Goal: Book appointment/travel/reservation

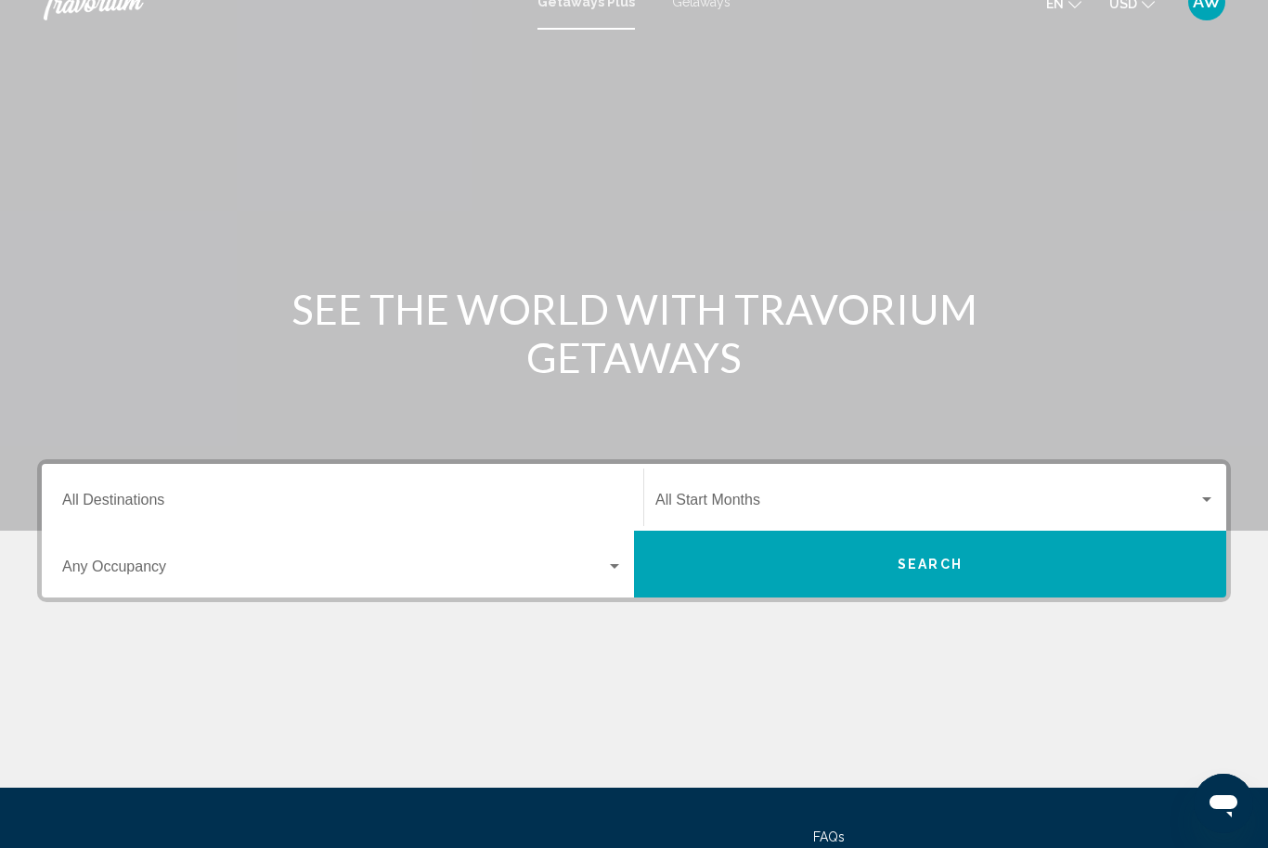
scroll to position [30, 0]
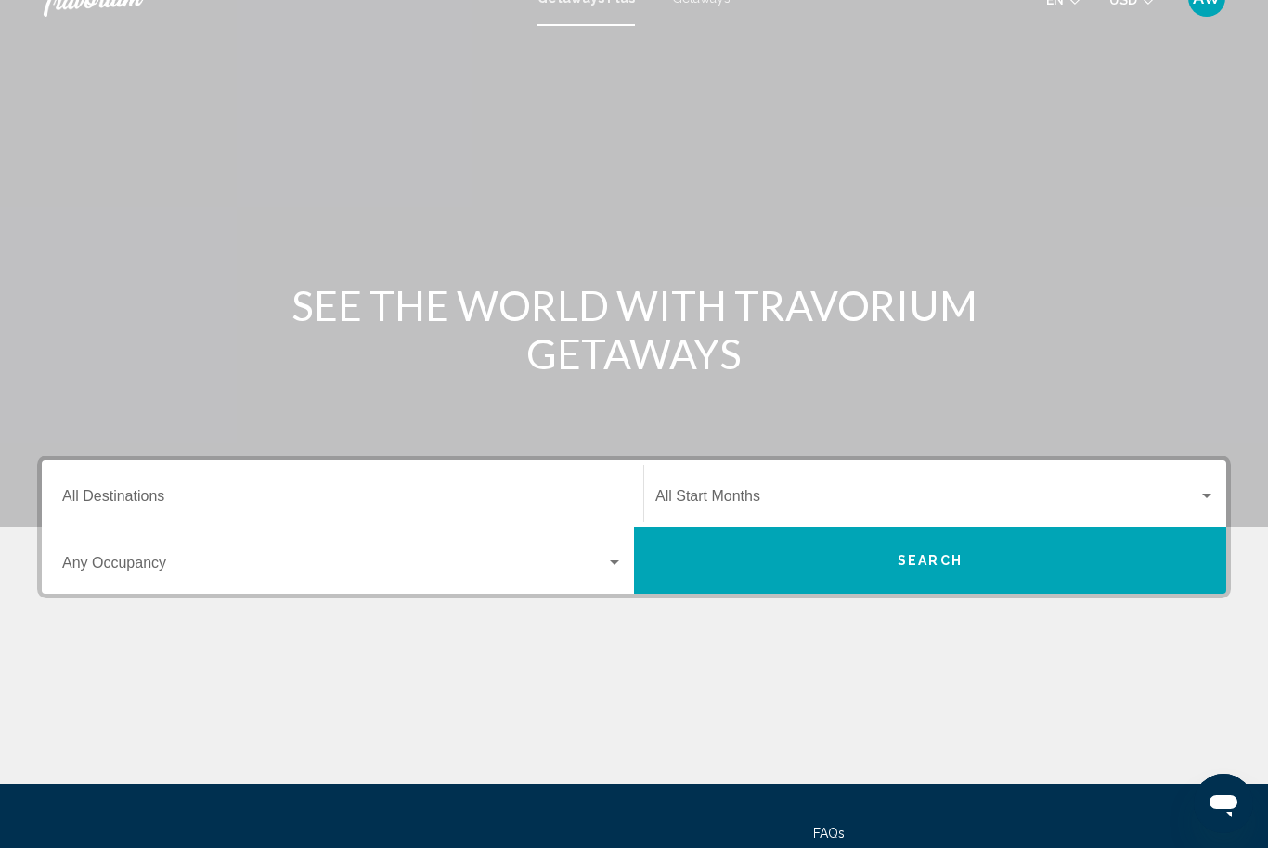
click at [159, 571] on span "Search widget" at bounding box center [334, 567] width 544 height 17
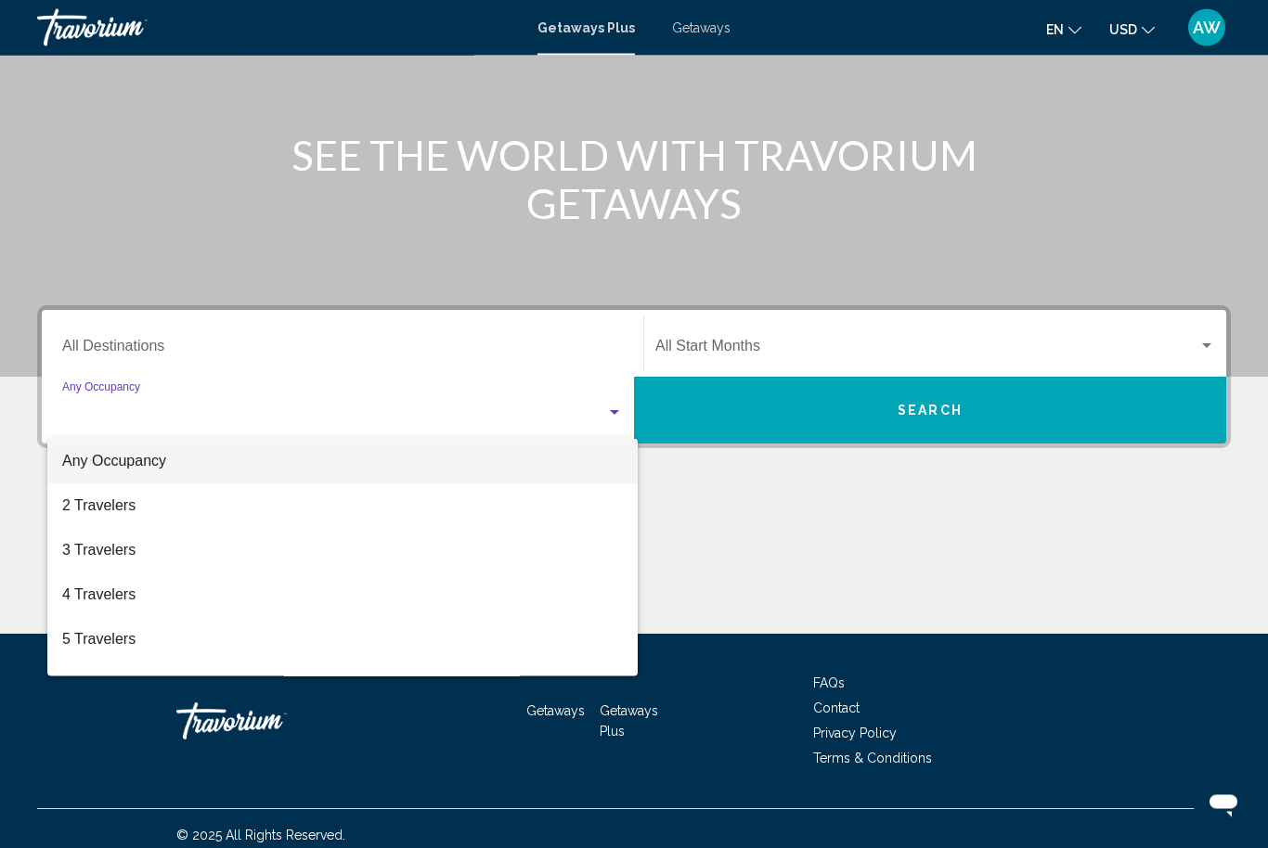
scroll to position [193, 0]
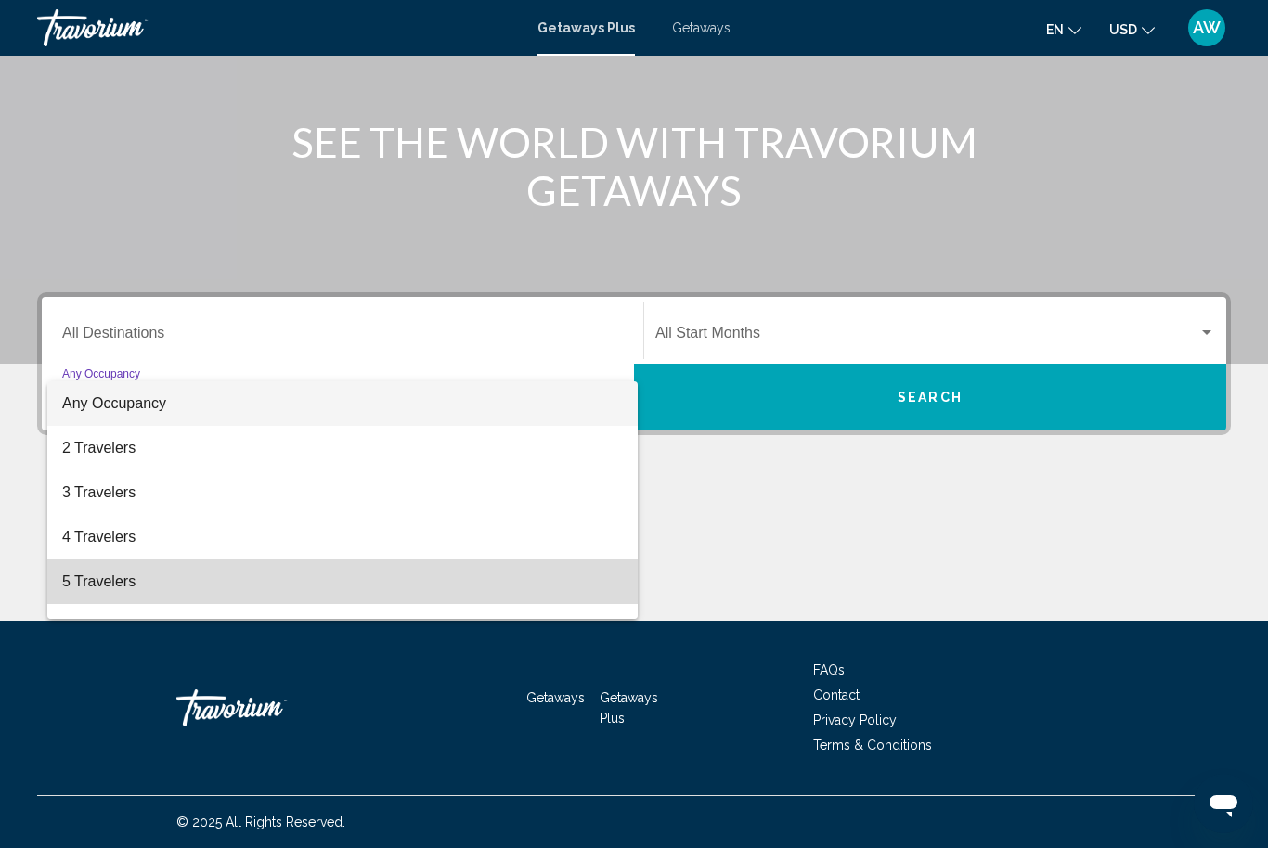
click at [209, 571] on span "5 Travelers" at bounding box center [342, 582] width 561 height 45
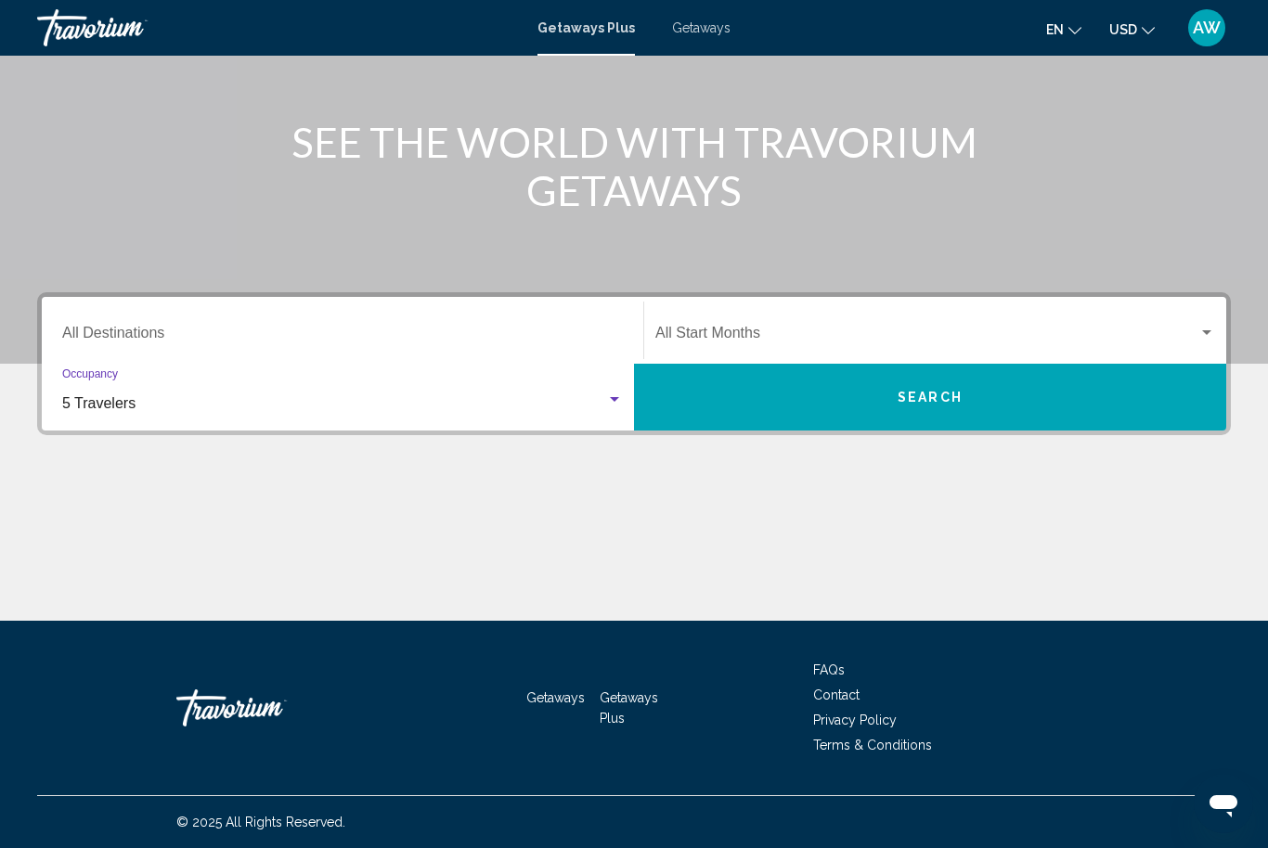
click at [925, 332] on span "Search widget" at bounding box center [926, 337] width 543 height 17
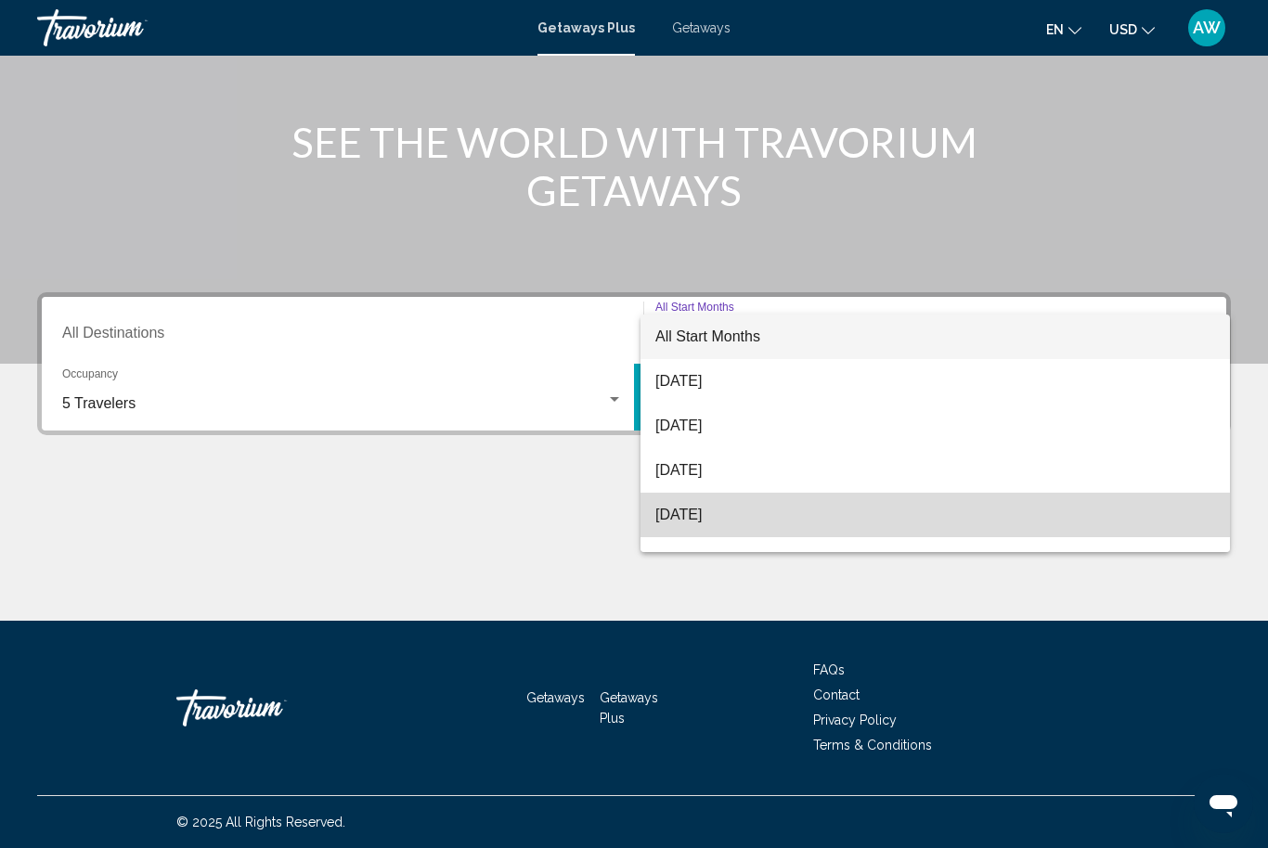
click at [748, 518] on span "[DATE]" at bounding box center [935, 515] width 560 height 45
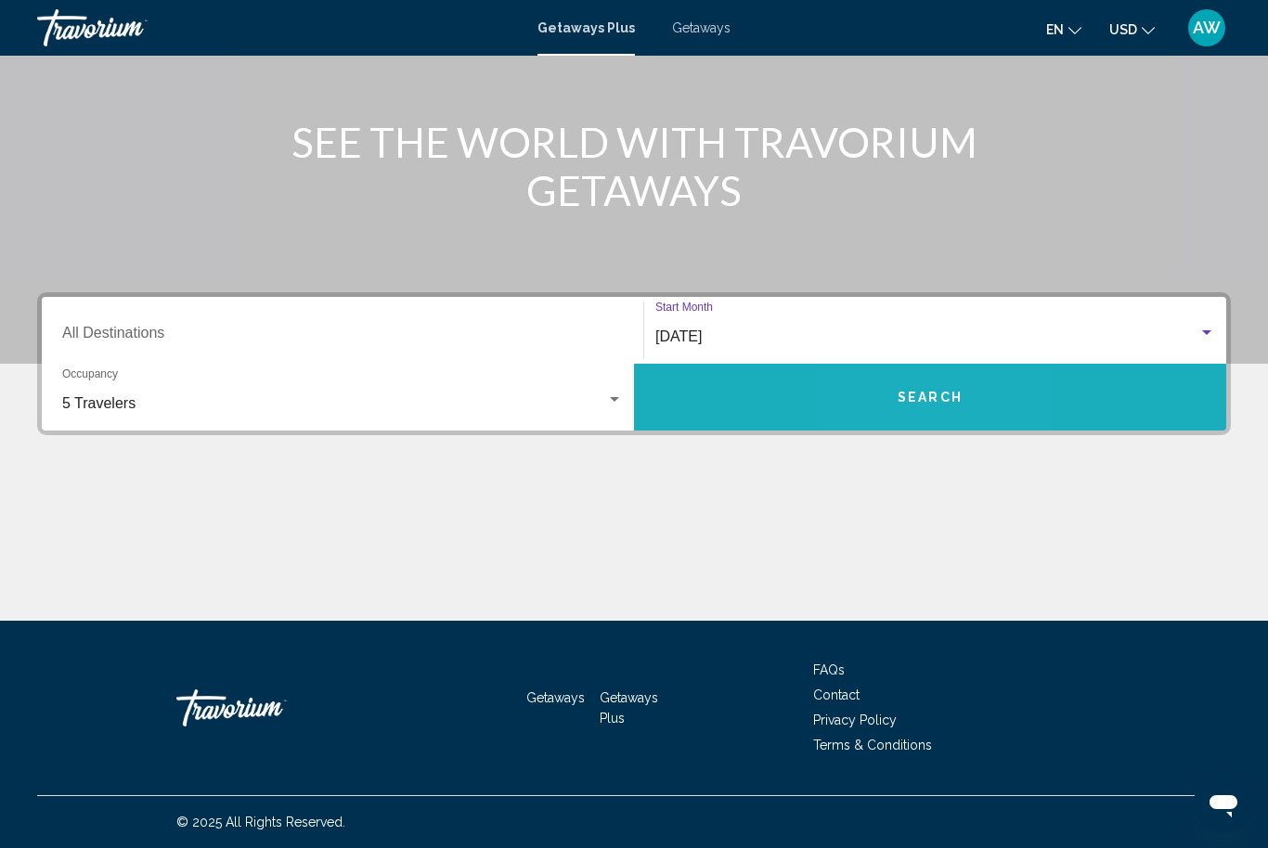
click at [907, 426] on button "Search" at bounding box center [930, 397] width 592 height 67
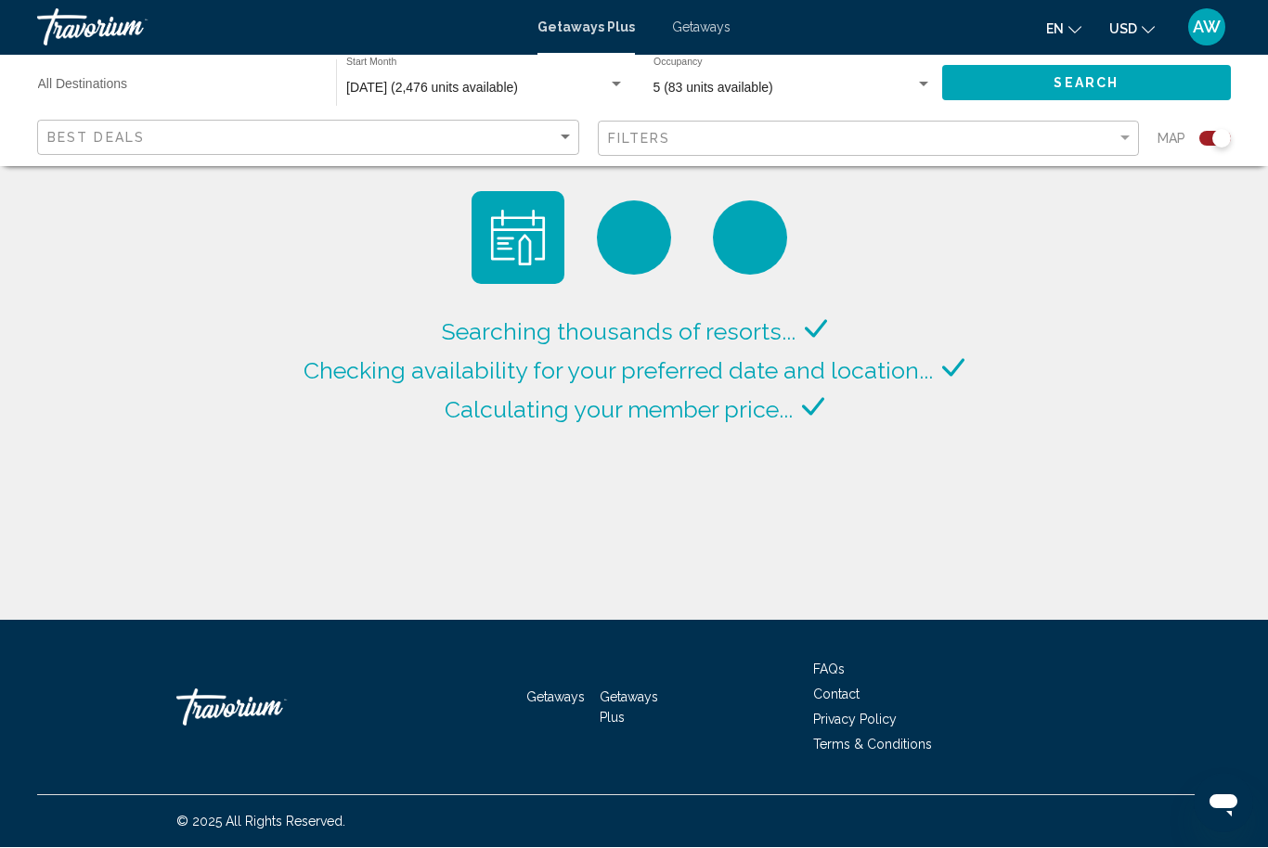
scroll to position [62, 0]
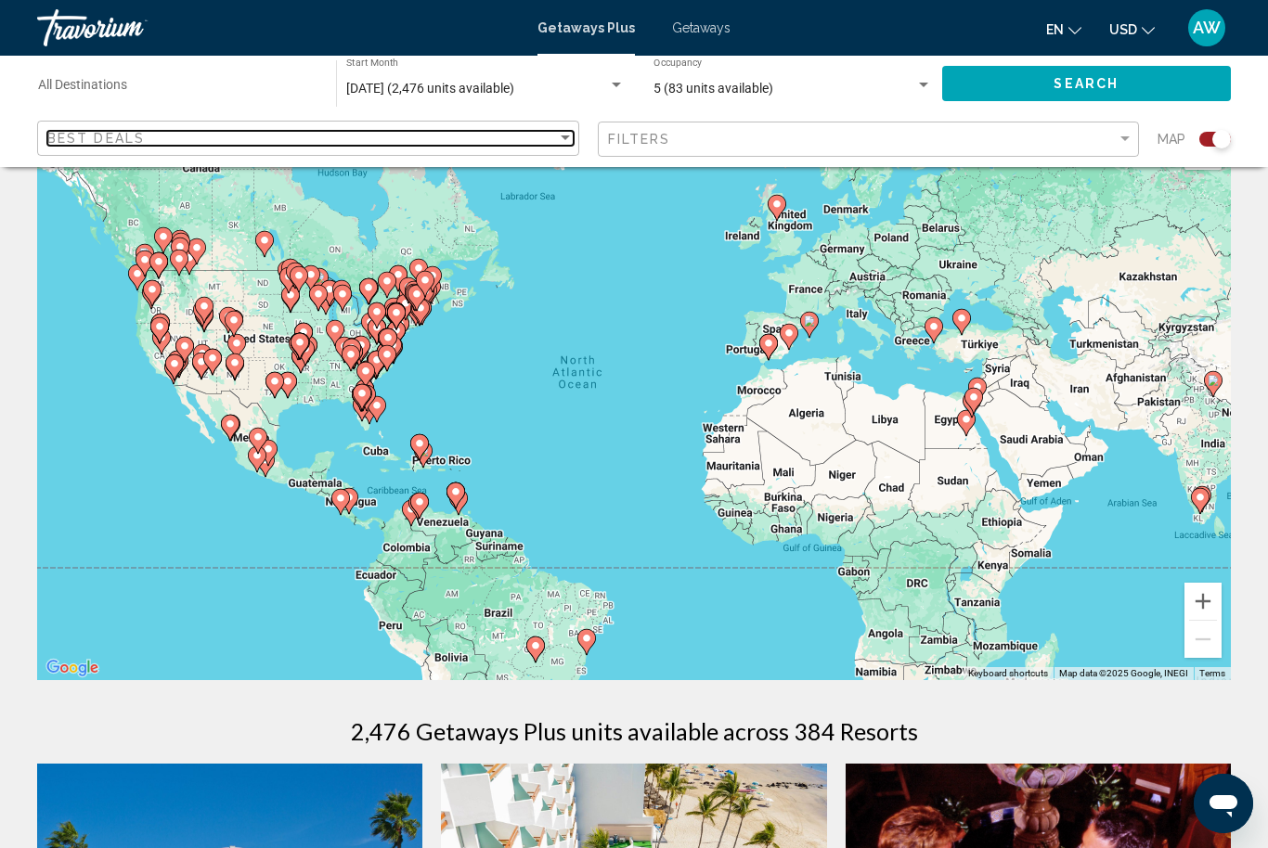
click at [565, 139] on div "Sort by" at bounding box center [565, 137] width 9 height 5
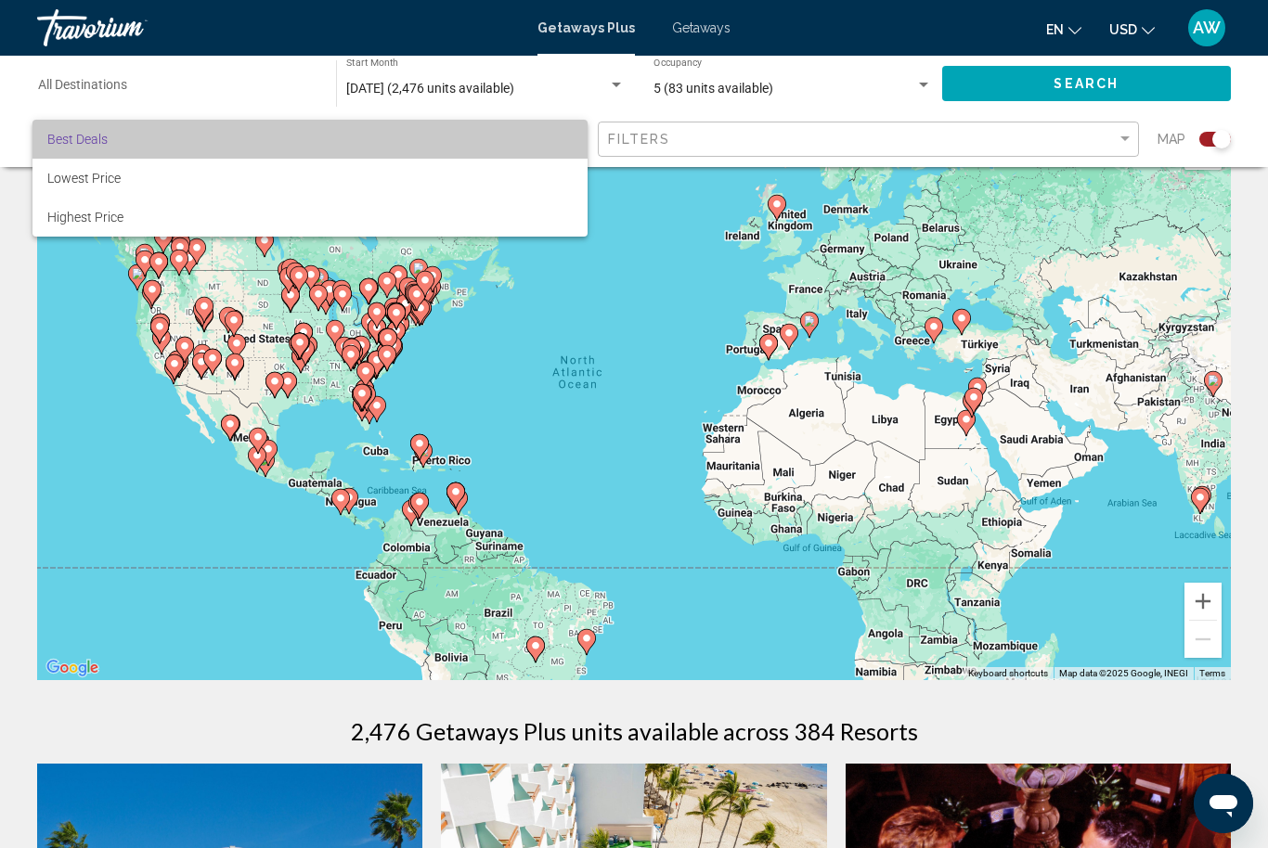
click at [565, 134] on span "Best Deals" at bounding box center [309, 139] width 525 height 39
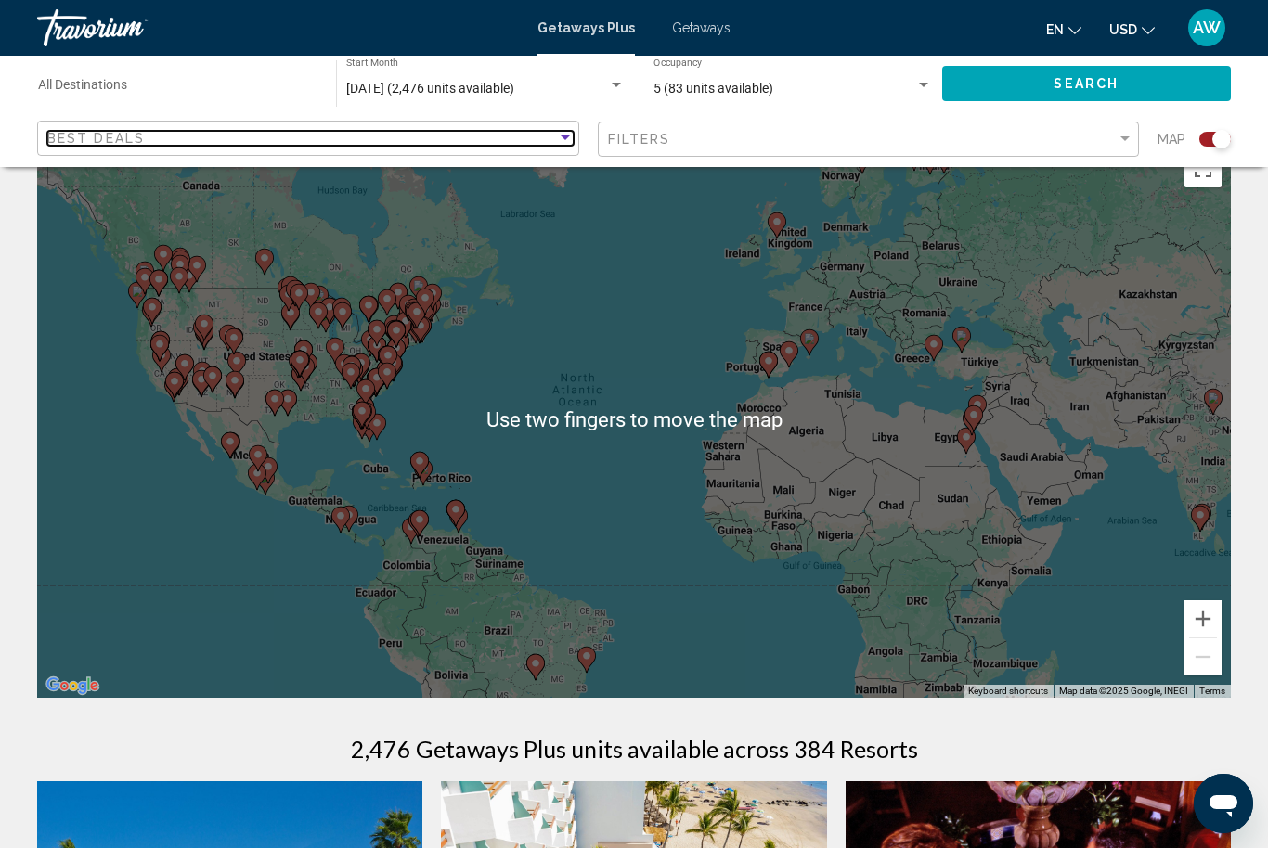
scroll to position [0, 0]
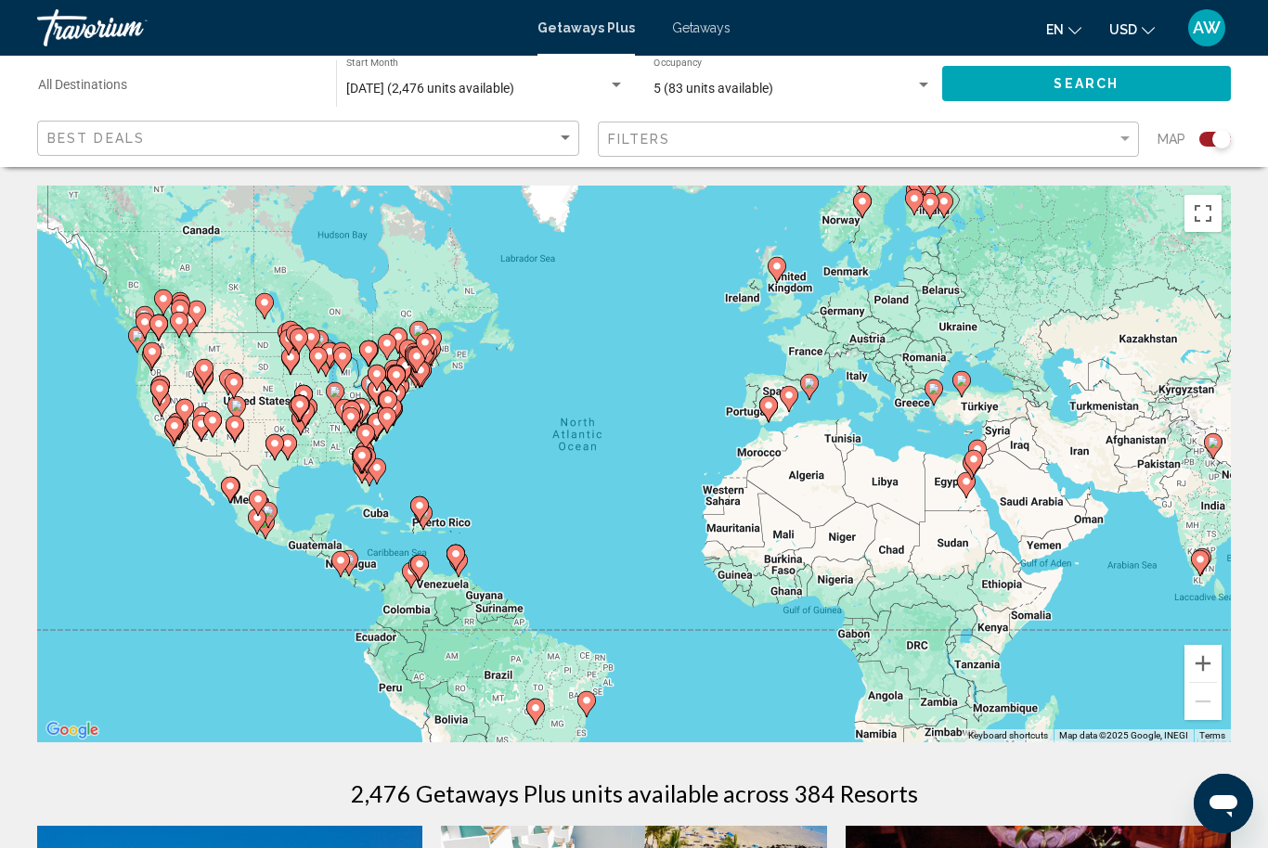
click at [879, 361] on div "To activate drag with keyboard, press Alt + Enter. Once in keyboard drag state,…" at bounding box center [633, 464] width 1193 height 557
click at [887, 366] on div "To activate drag with keyboard, press Alt + Enter. Once in keyboard drag state,…" at bounding box center [633, 464] width 1193 height 557
click at [251, 95] on input "Destination All Destinations" at bounding box center [177, 89] width 279 height 15
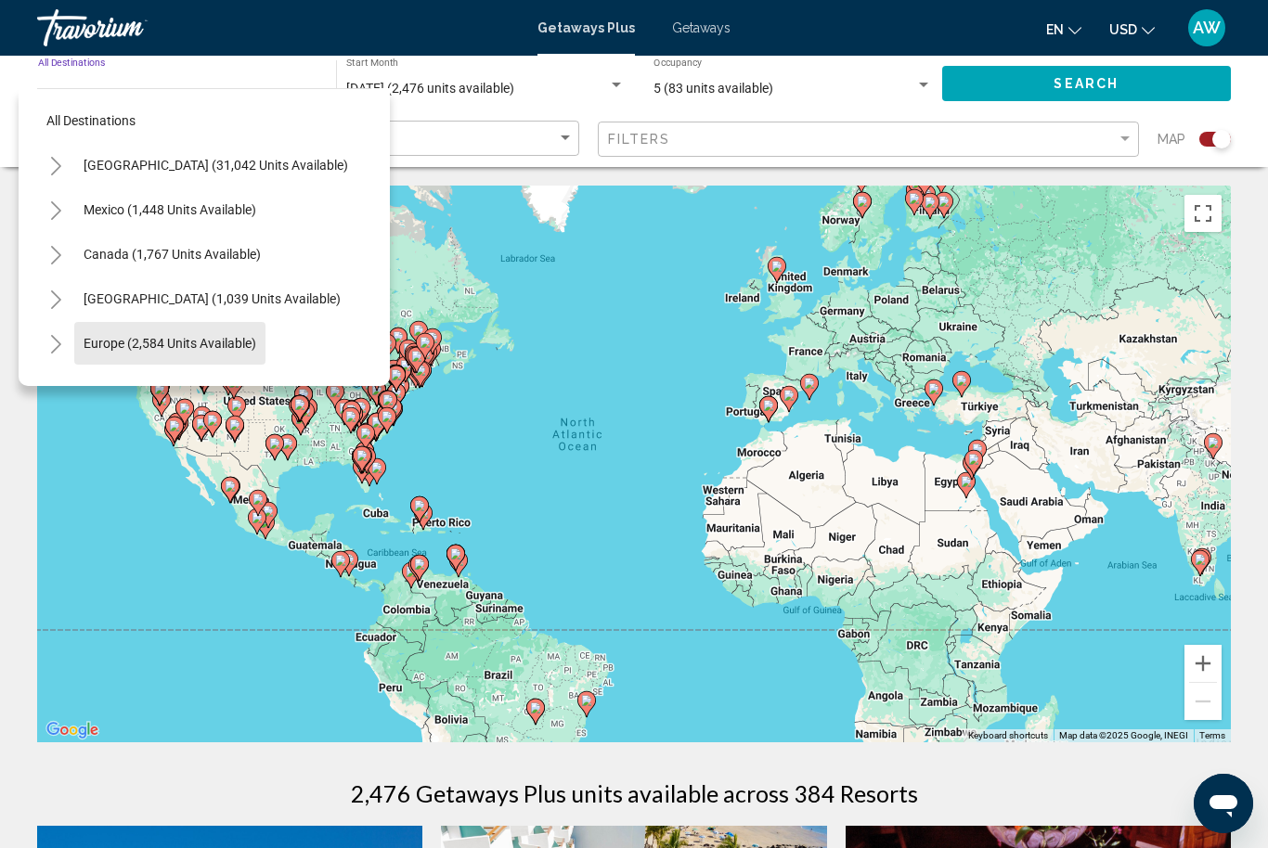
click at [228, 349] on span "Europe (2,584 units available)" at bounding box center [170, 343] width 173 height 15
type input "**********"
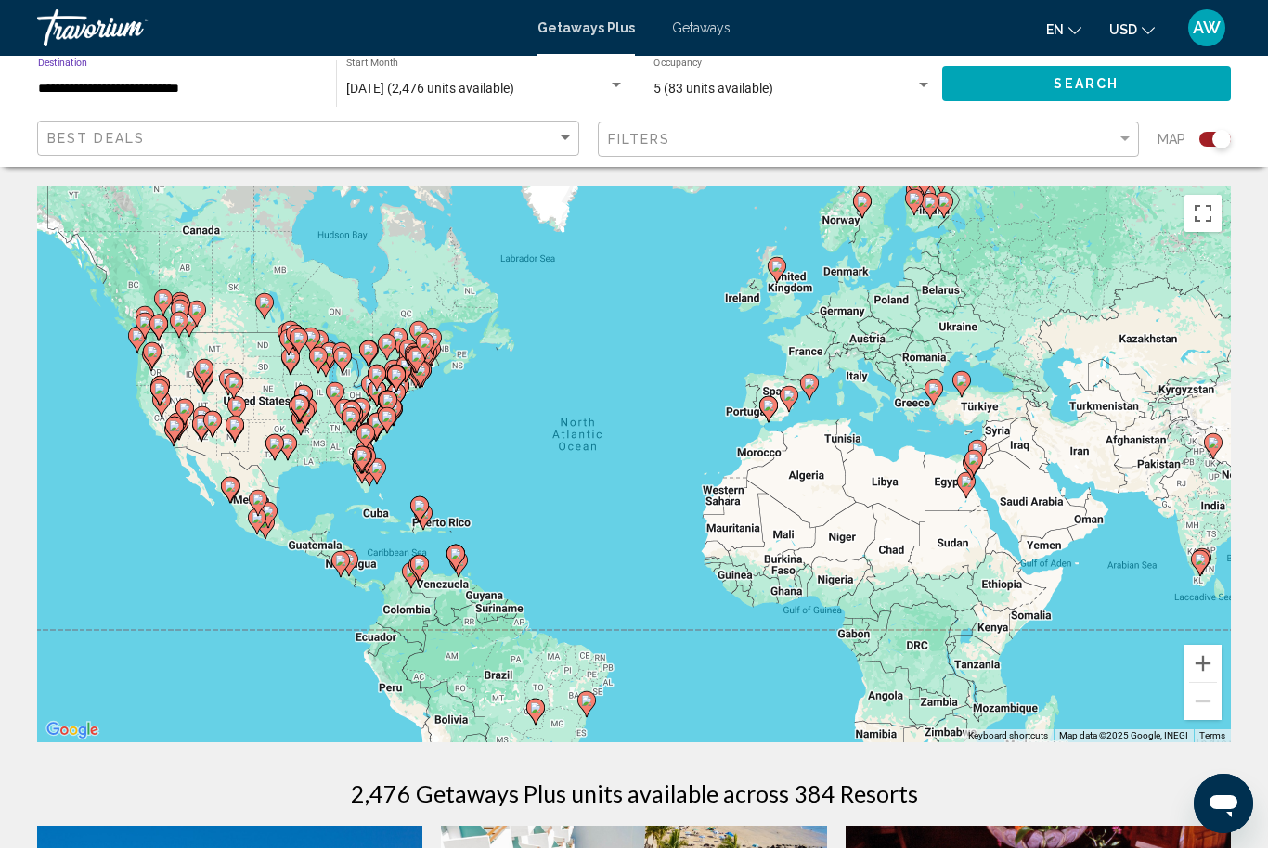
click at [1099, 81] on span "Search" at bounding box center [1085, 84] width 65 height 15
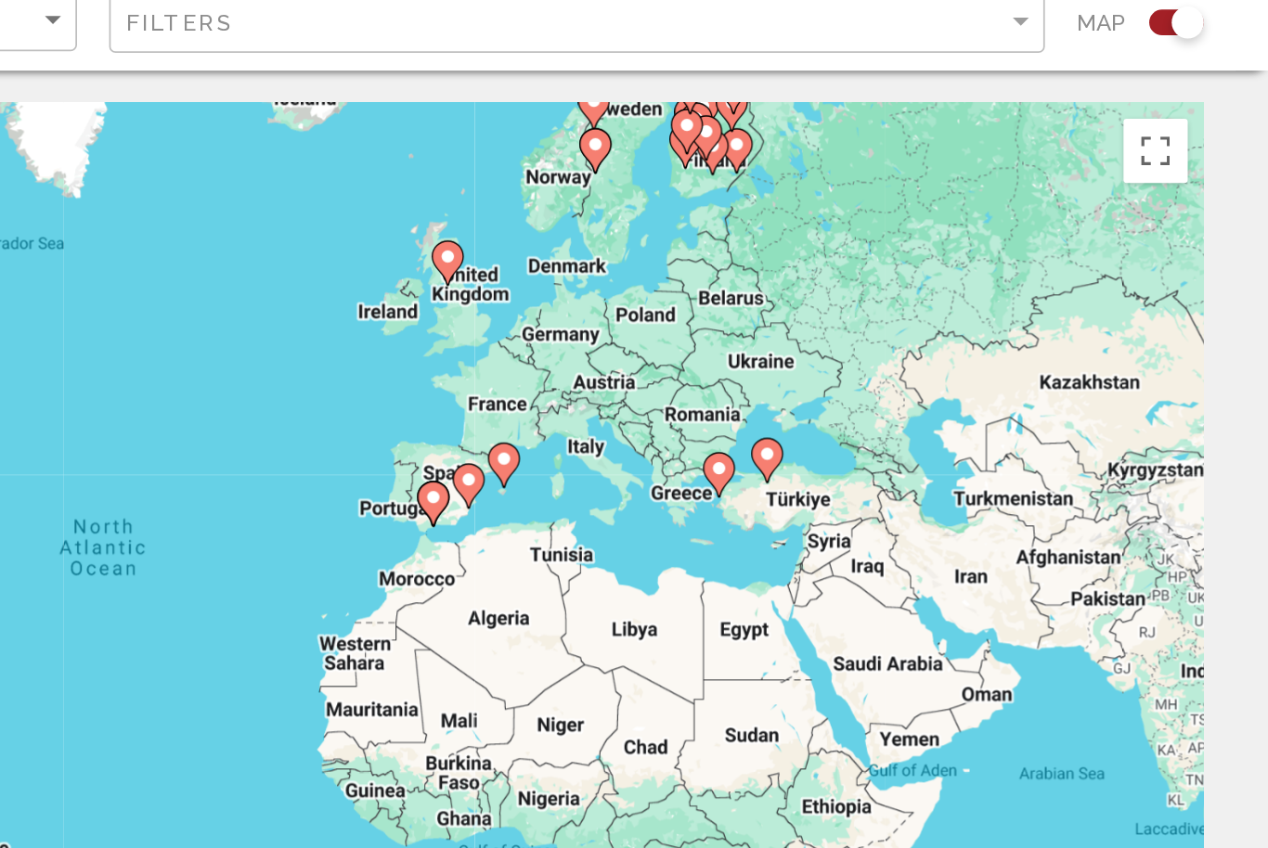
click at [509, 186] on div "To activate drag with keyboard, press Alt + Enter. Once in keyboard drag state,…" at bounding box center [633, 464] width 1193 height 557
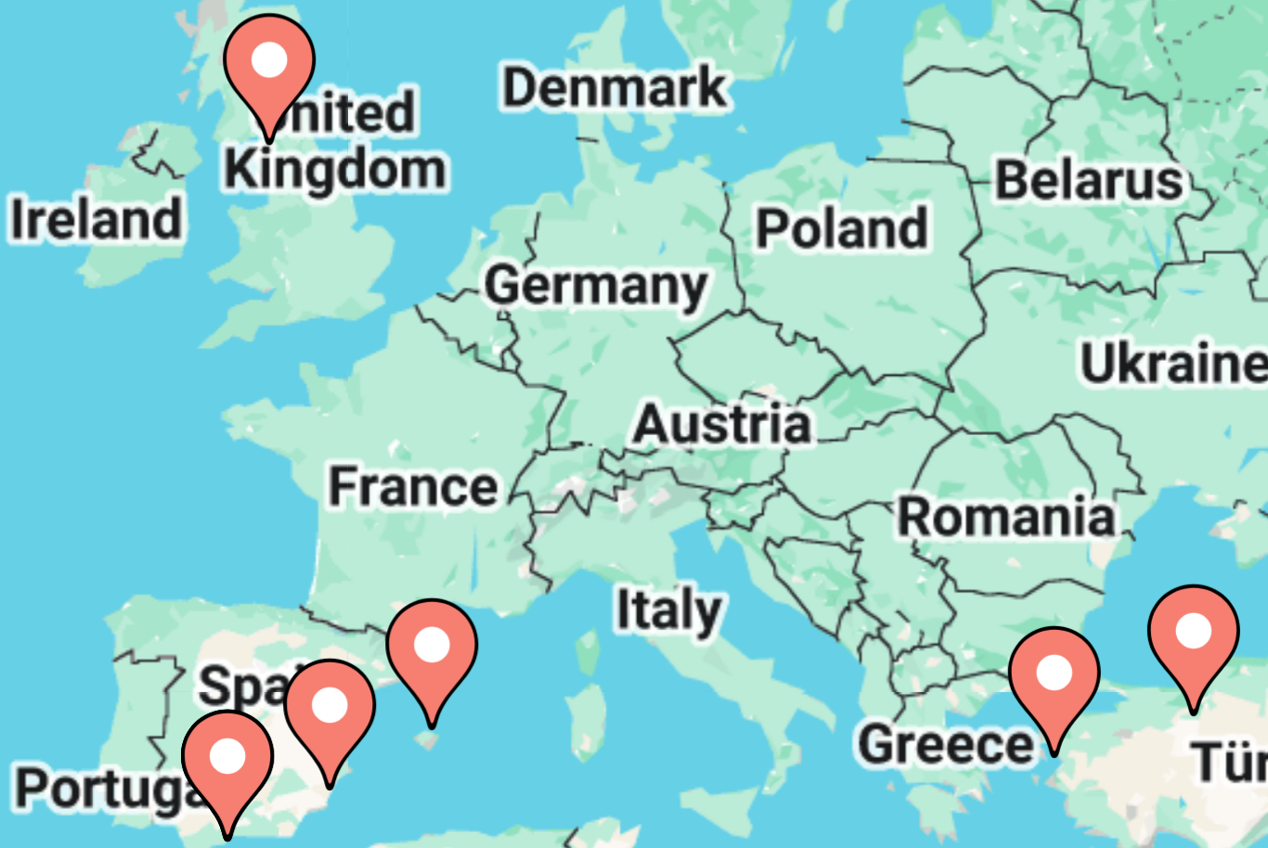
click at [119, 186] on div "To activate drag with keyboard, press Alt + Enter. Once in keyboard drag state,…" at bounding box center [633, 464] width 1193 height 557
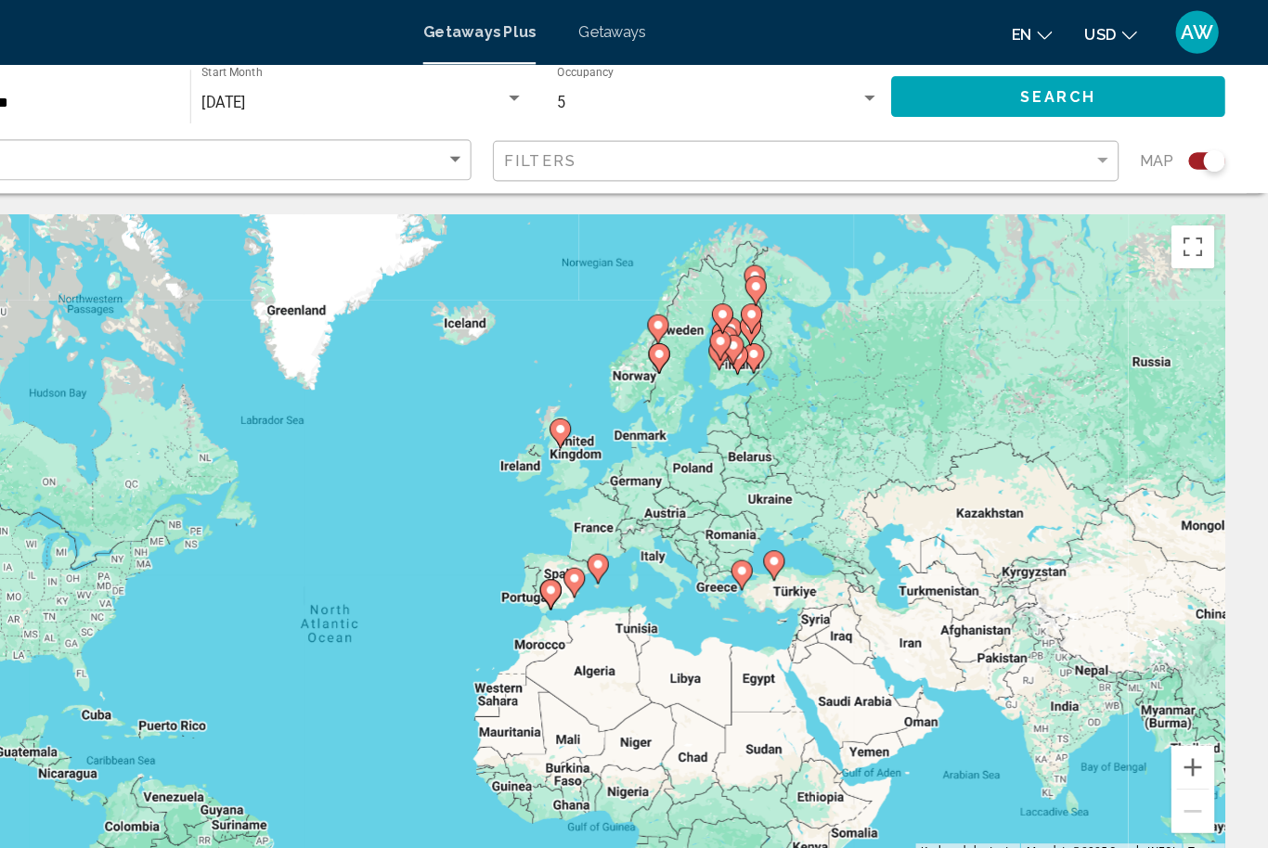
click at [606, 468] on div "To activate drag with keyboard, press Alt + Enter. Once in keyboard drag state,…" at bounding box center [633, 464] width 1193 height 557
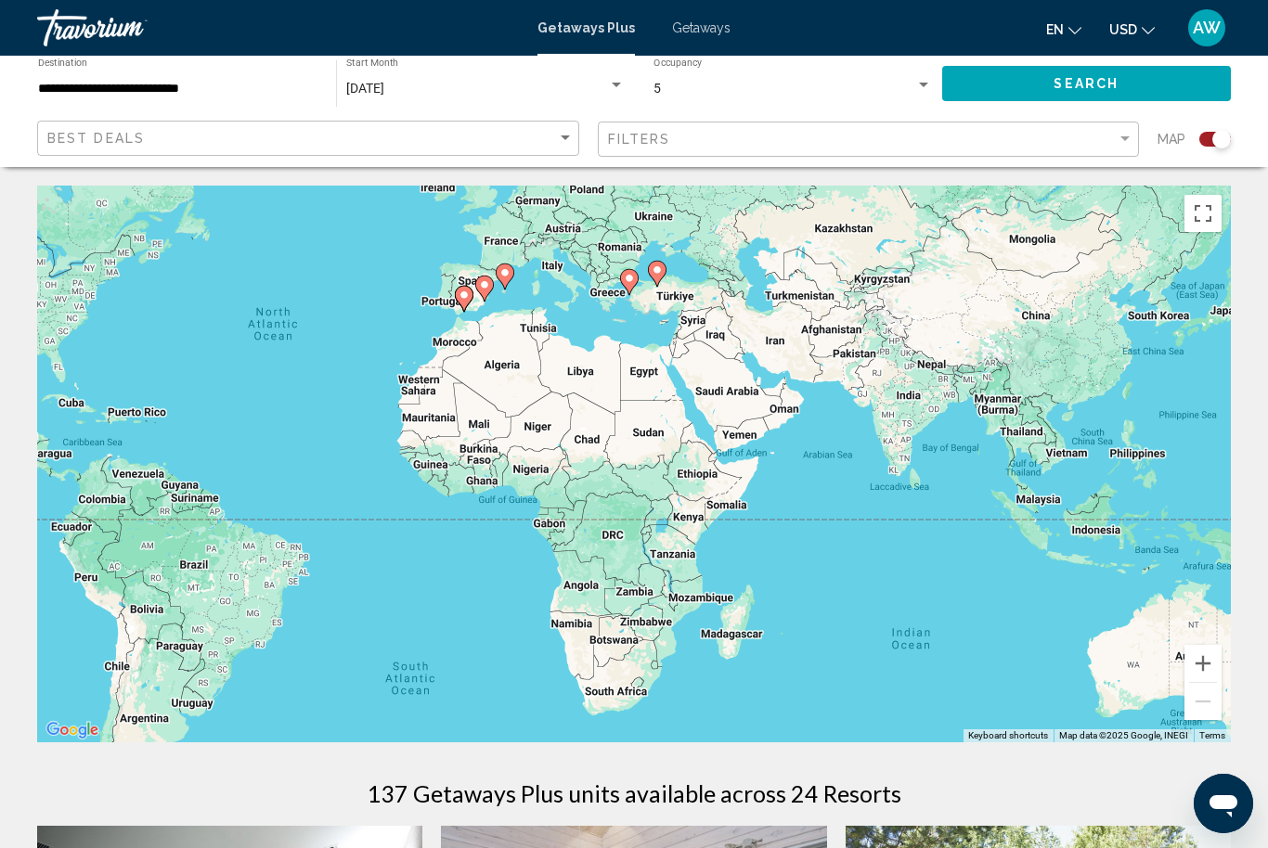
click at [598, 33] on span "Getaways Plus" at bounding box center [585, 27] width 97 height 15
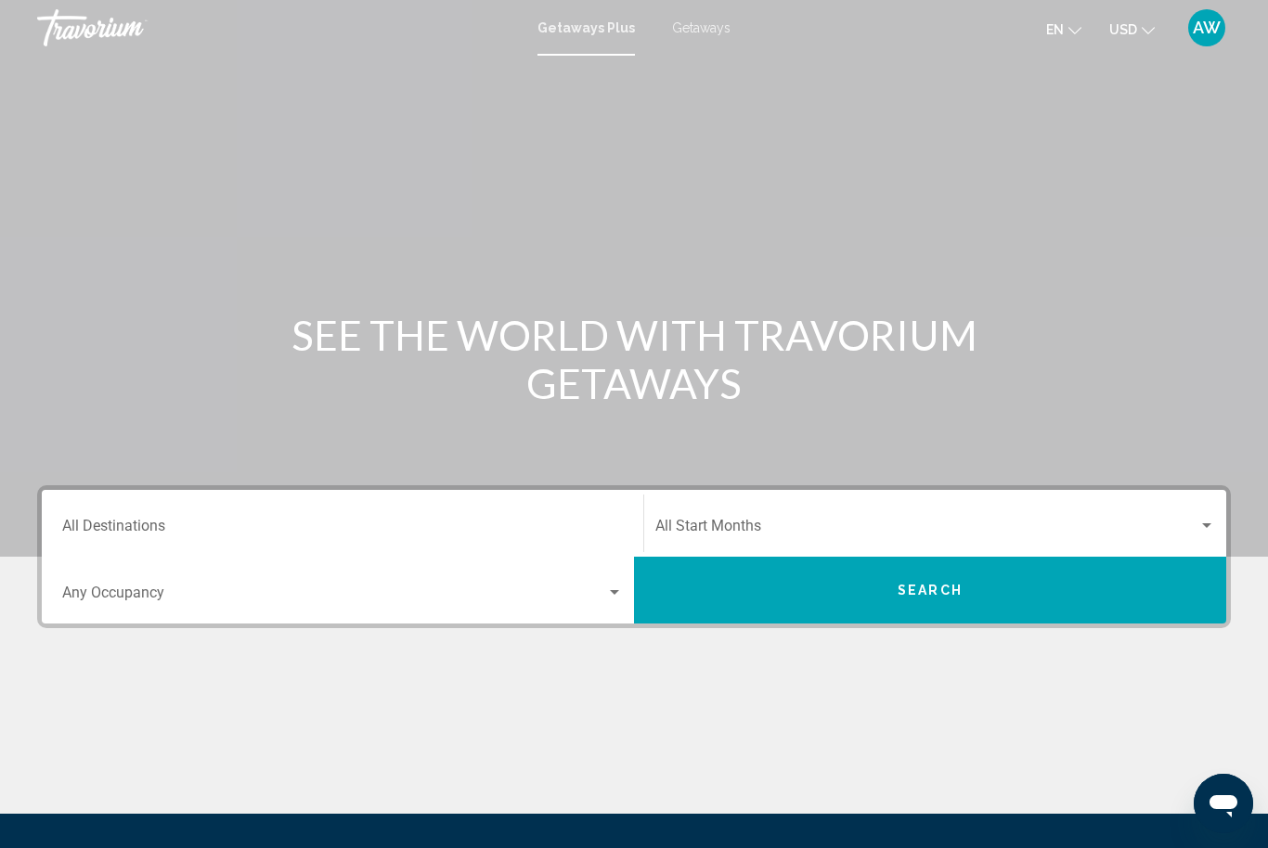
click at [707, 35] on span "Getaways" at bounding box center [701, 27] width 58 height 15
click at [582, 530] on input "Destination All Destinations" at bounding box center [342, 530] width 561 height 17
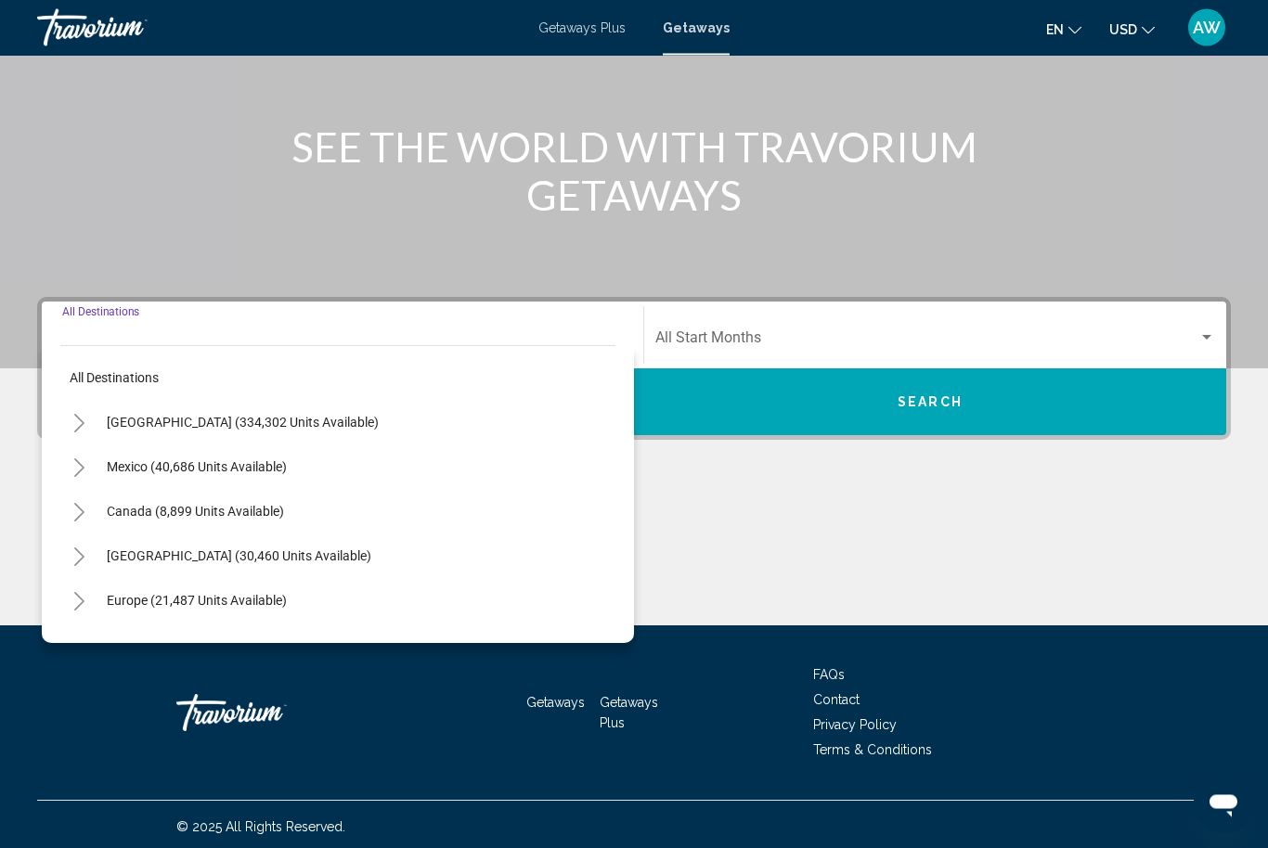
scroll to position [193, 0]
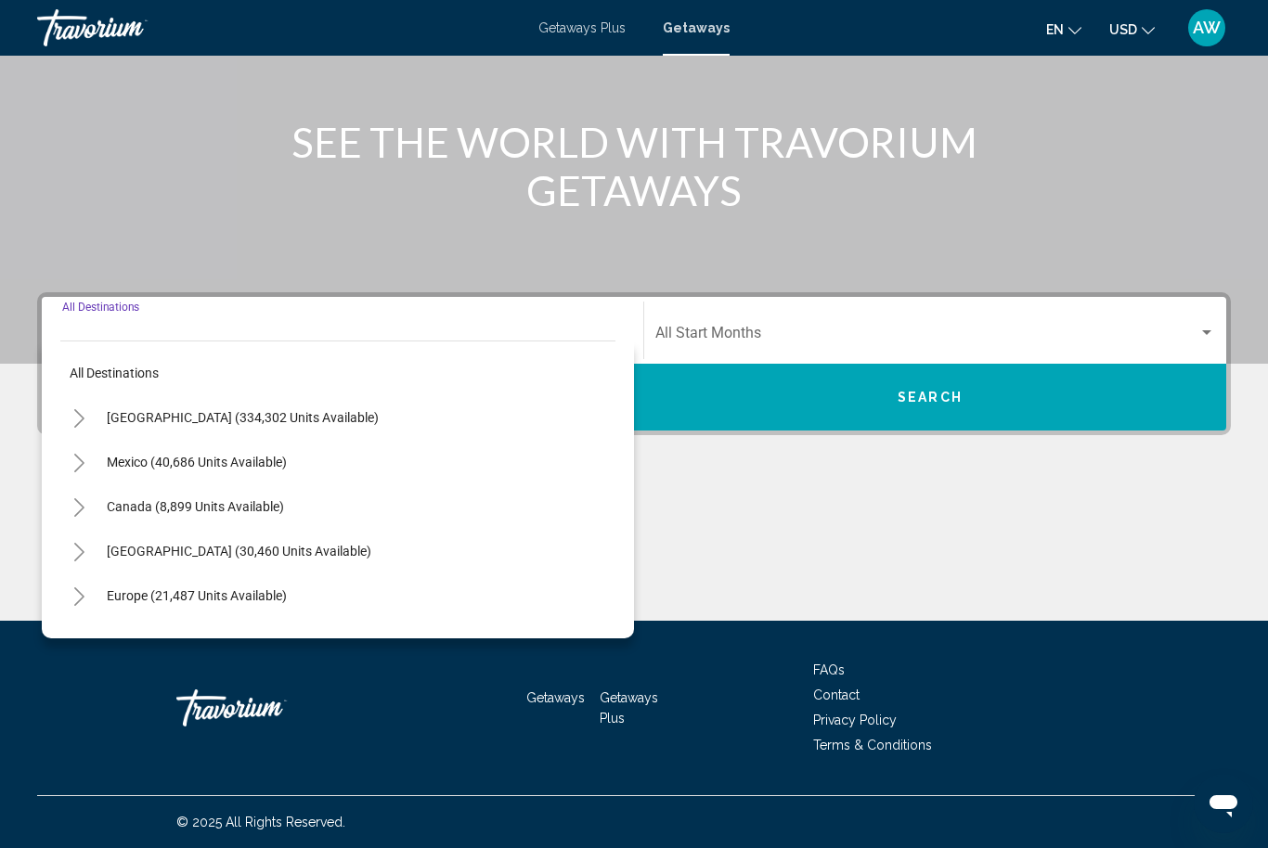
click at [258, 602] on span "Europe (21,487 units available)" at bounding box center [197, 595] width 180 height 15
type input "**********"
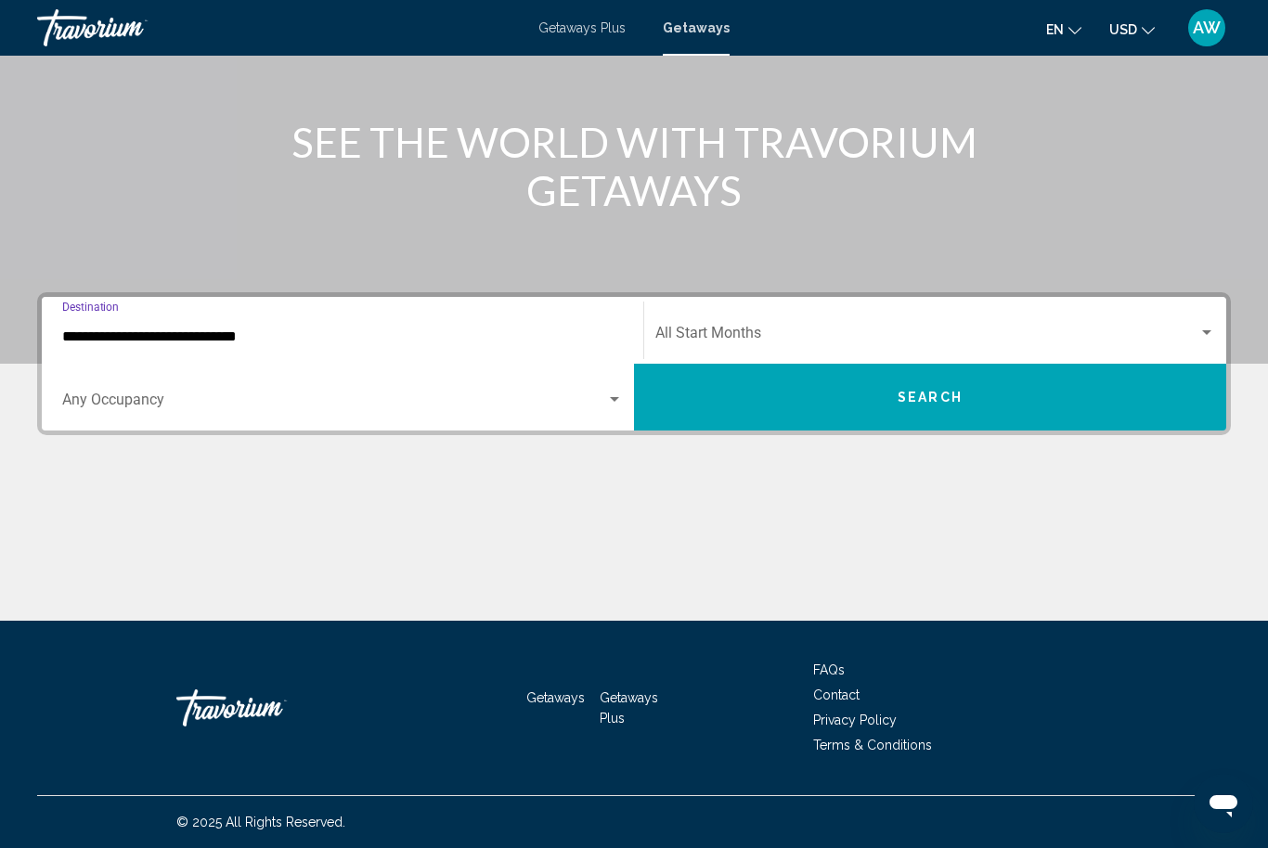
click at [641, 508] on div "Main content" at bounding box center [633, 551] width 1193 height 139
click at [874, 333] on span "Search widget" at bounding box center [926, 337] width 543 height 17
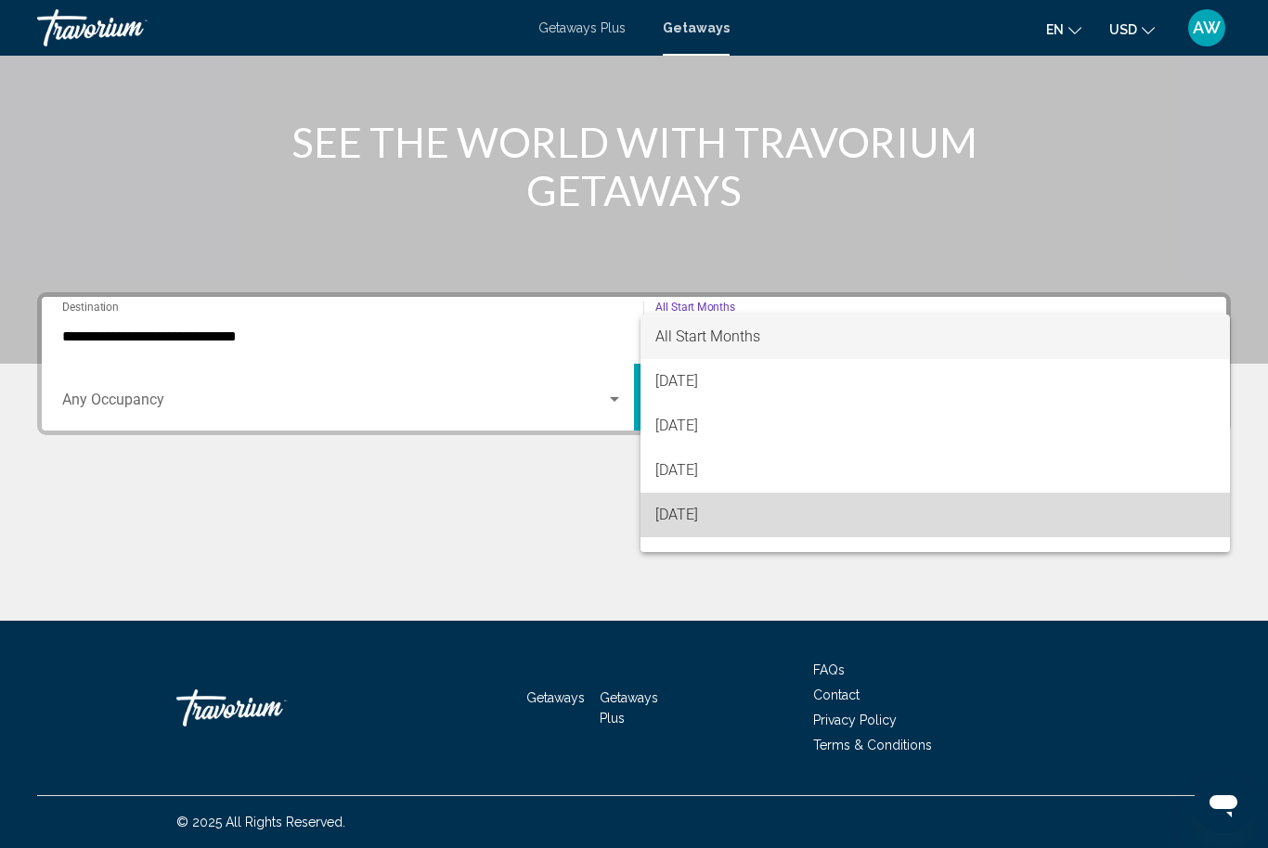
click at [742, 520] on span "[DATE]" at bounding box center [935, 515] width 560 height 45
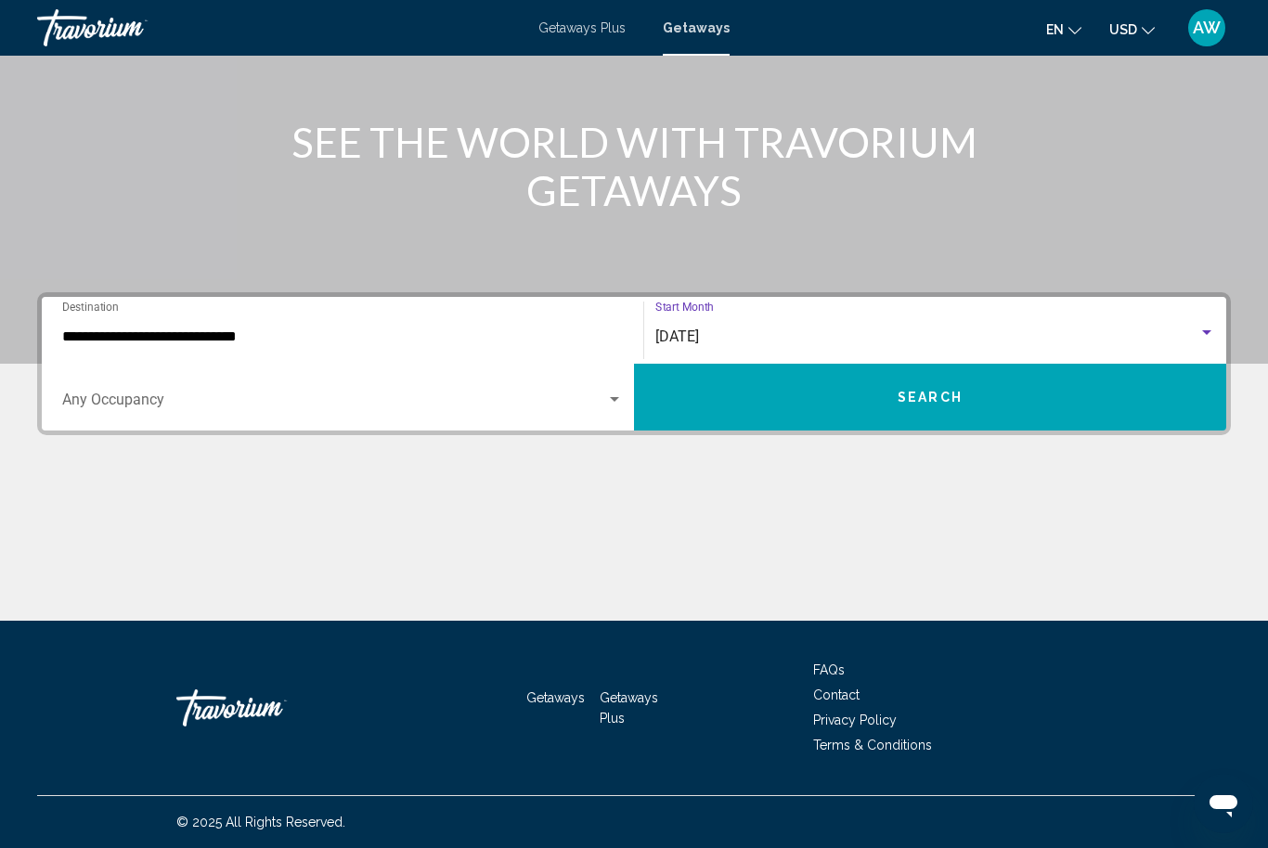
click at [933, 428] on button "Search" at bounding box center [930, 397] width 592 height 67
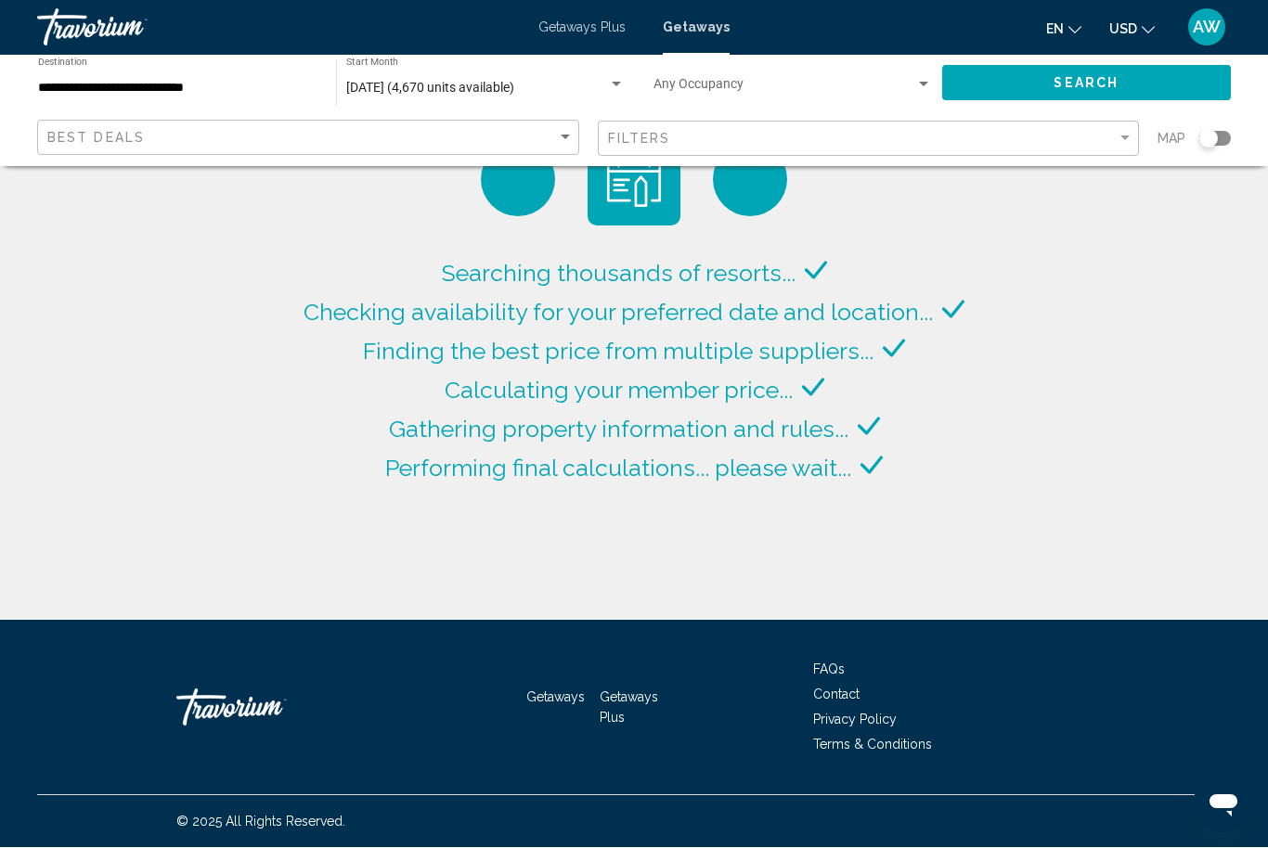
scroll to position [62, 0]
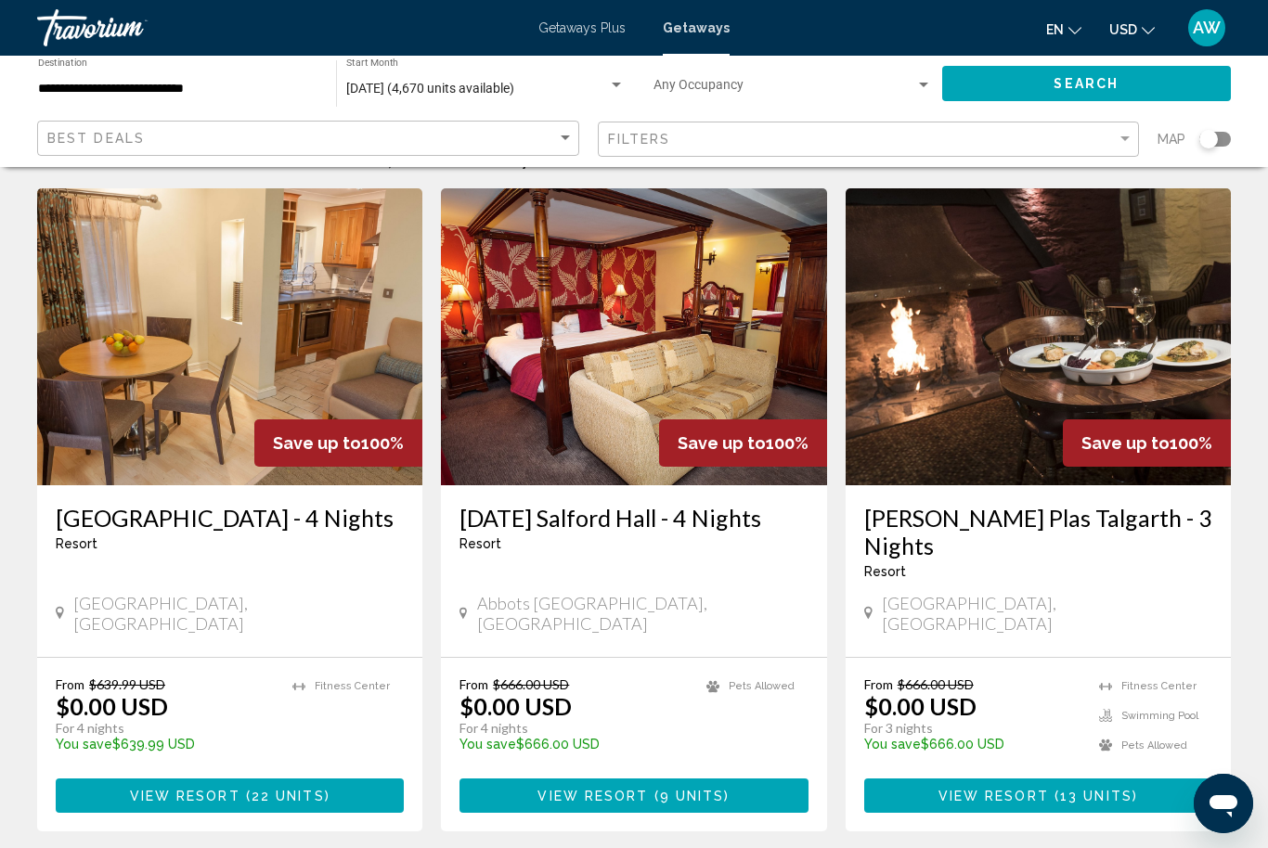
click at [1202, 139] on div "Search widget" at bounding box center [1208, 139] width 19 height 19
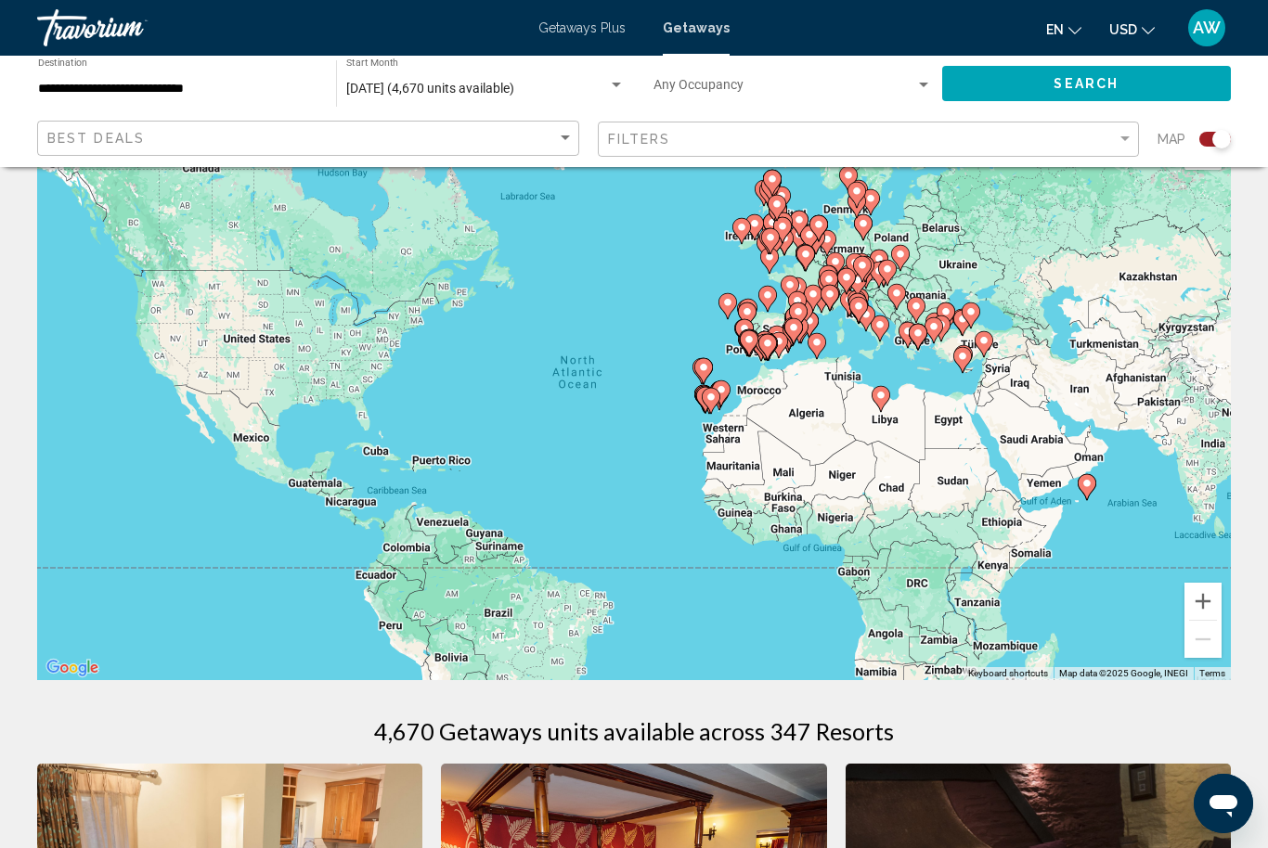
click at [1208, 145] on div "Search widget" at bounding box center [1215, 139] width 32 height 15
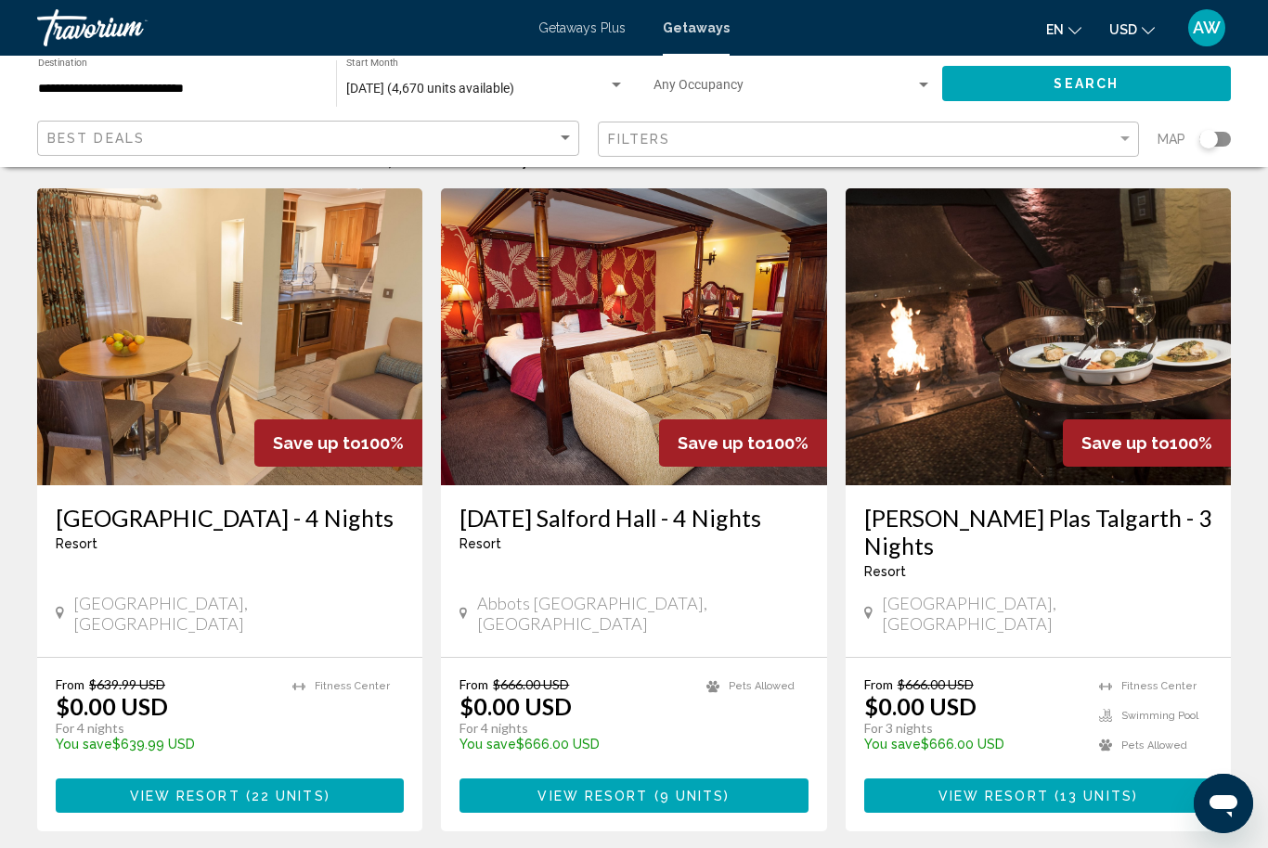
click at [1214, 146] on div "Search widget" at bounding box center [1208, 139] width 19 height 19
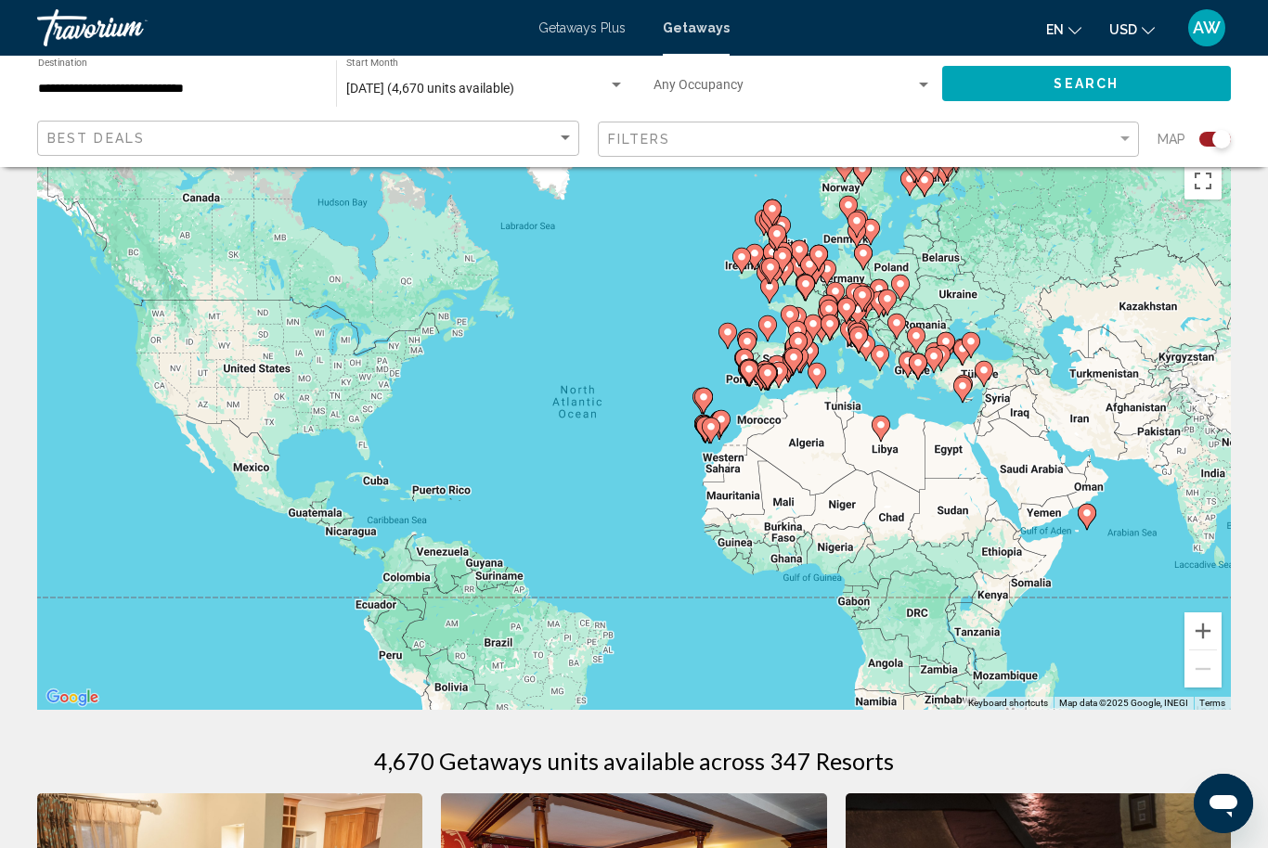
scroll to position [0, 0]
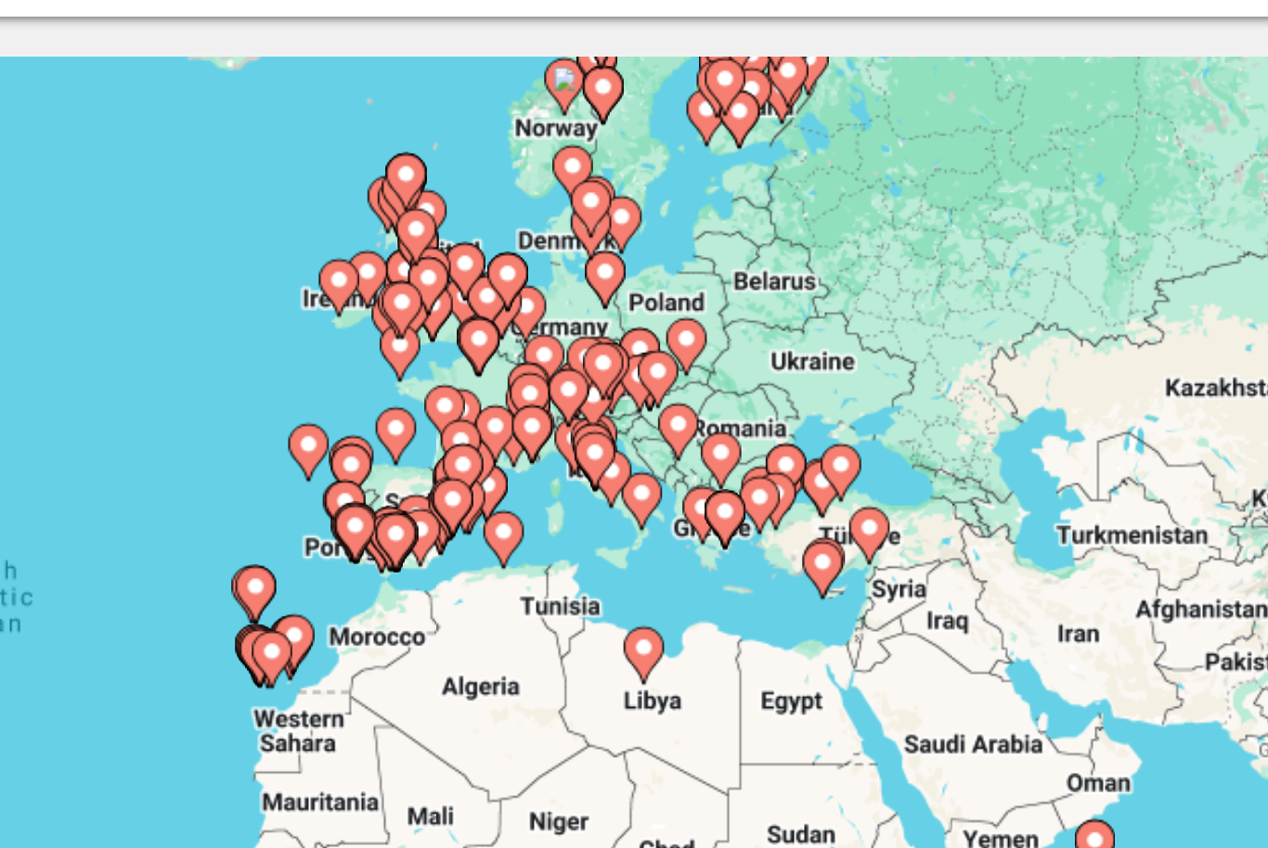
click at [832, 316] on gmp-advanced-marker "Main content" at bounding box center [841, 330] width 19 height 28
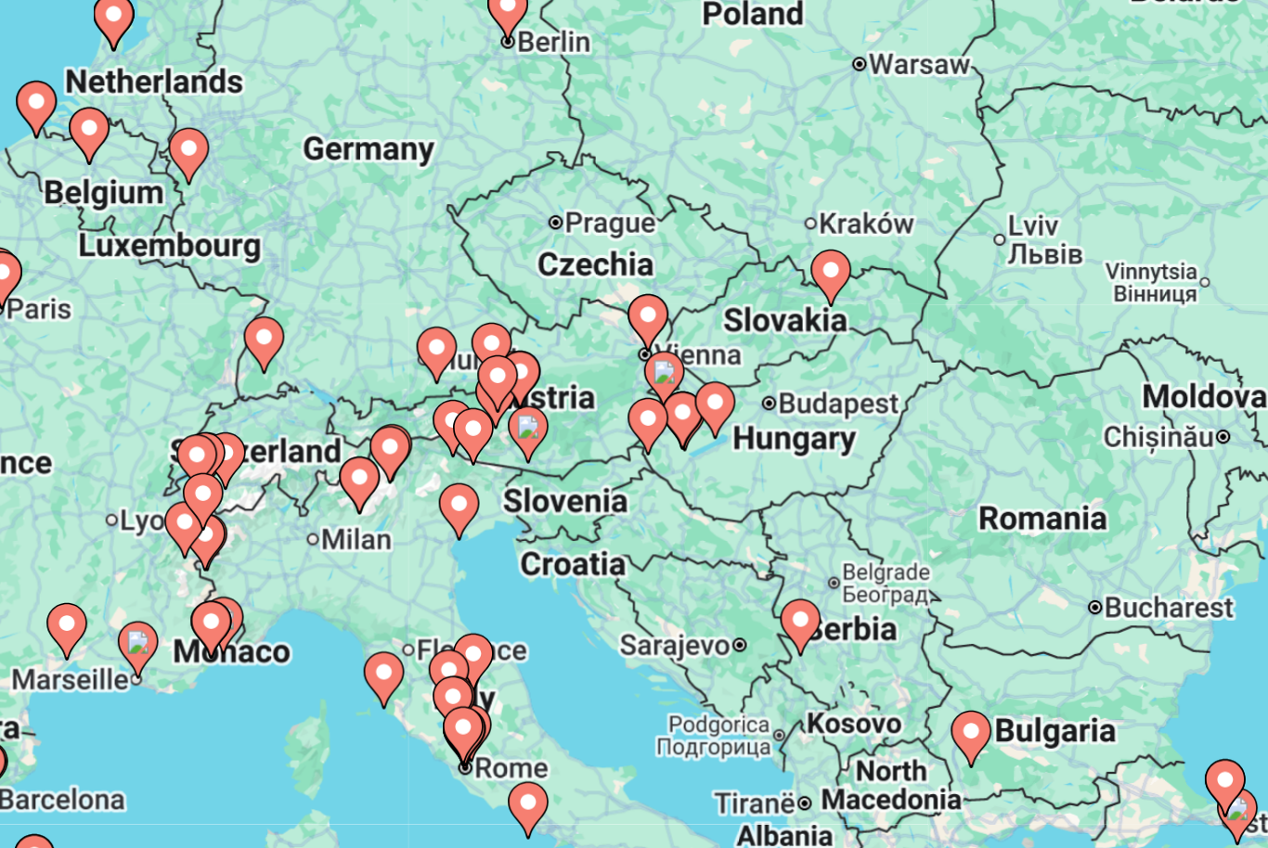
click at [693, 456] on gmp-advanced-marker "Main content" at bounding box center [702, 470] width 19 height 28
type input "**********"
click at [694, 458] on icon "Main content" at bounding box center [702, 470] width 17 height 24
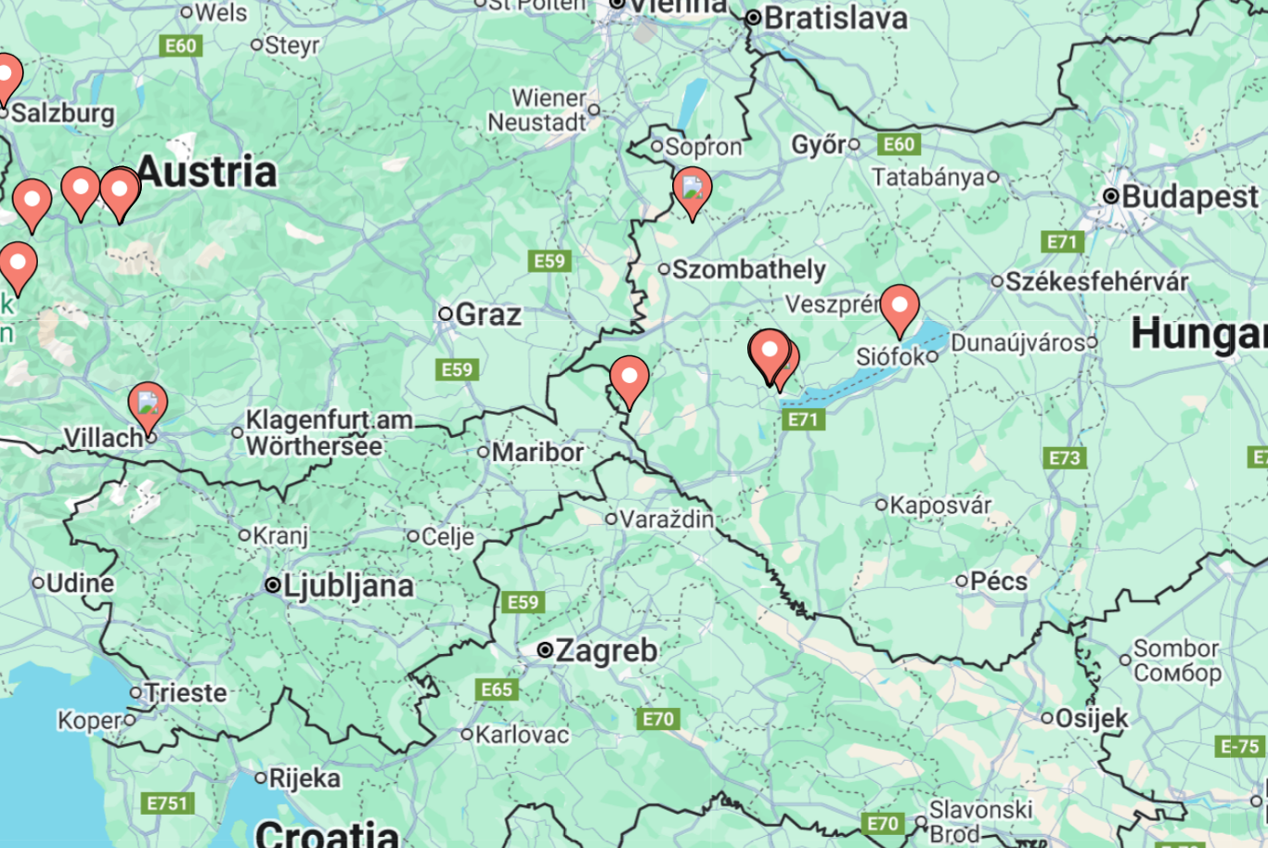
click at [625, 438] on icon "Main content" at bounding box center [633, 450] width 17 height 24
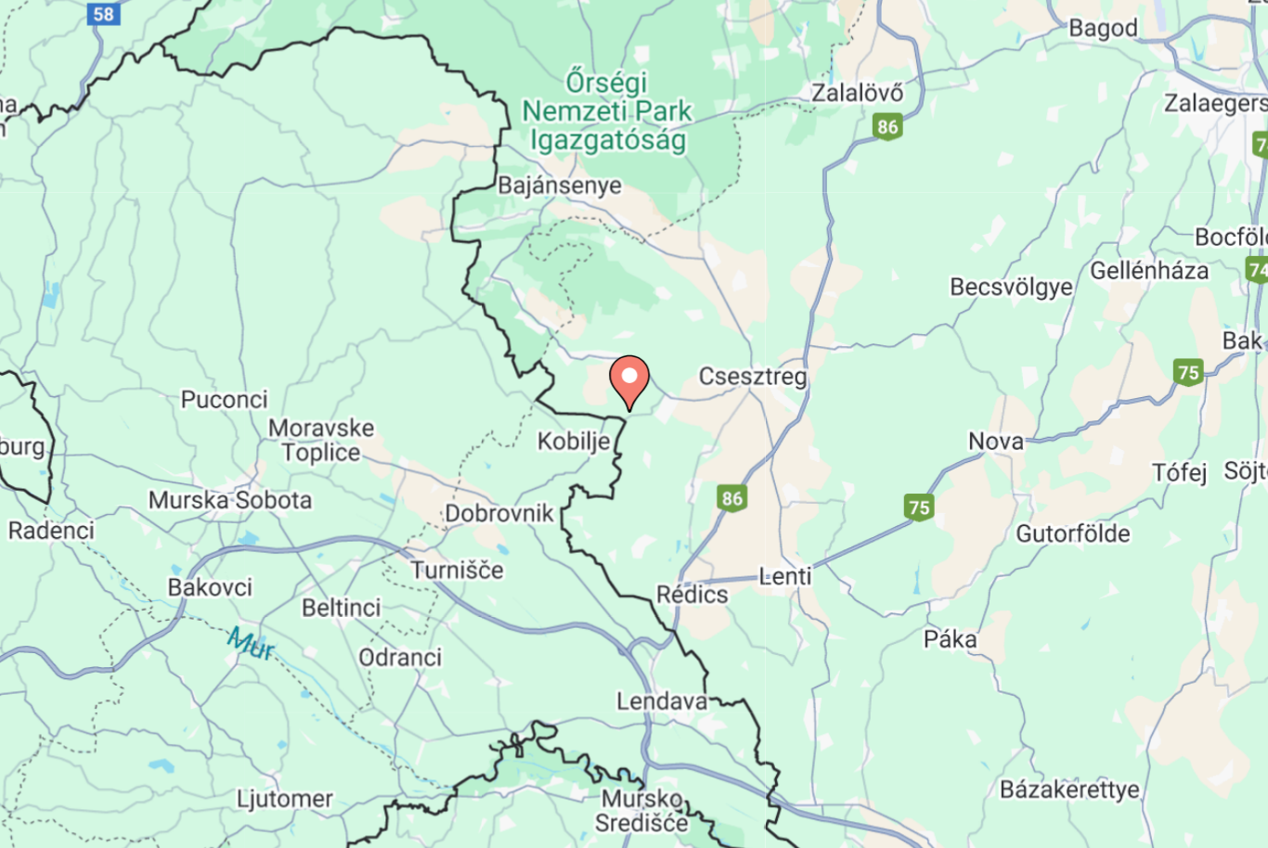
click at [277, 190] on div "To navigate, press the arrow keys. To activate drag with keyboard, press Alt + …" at bounding box center [633, 464] width 1193 height 557
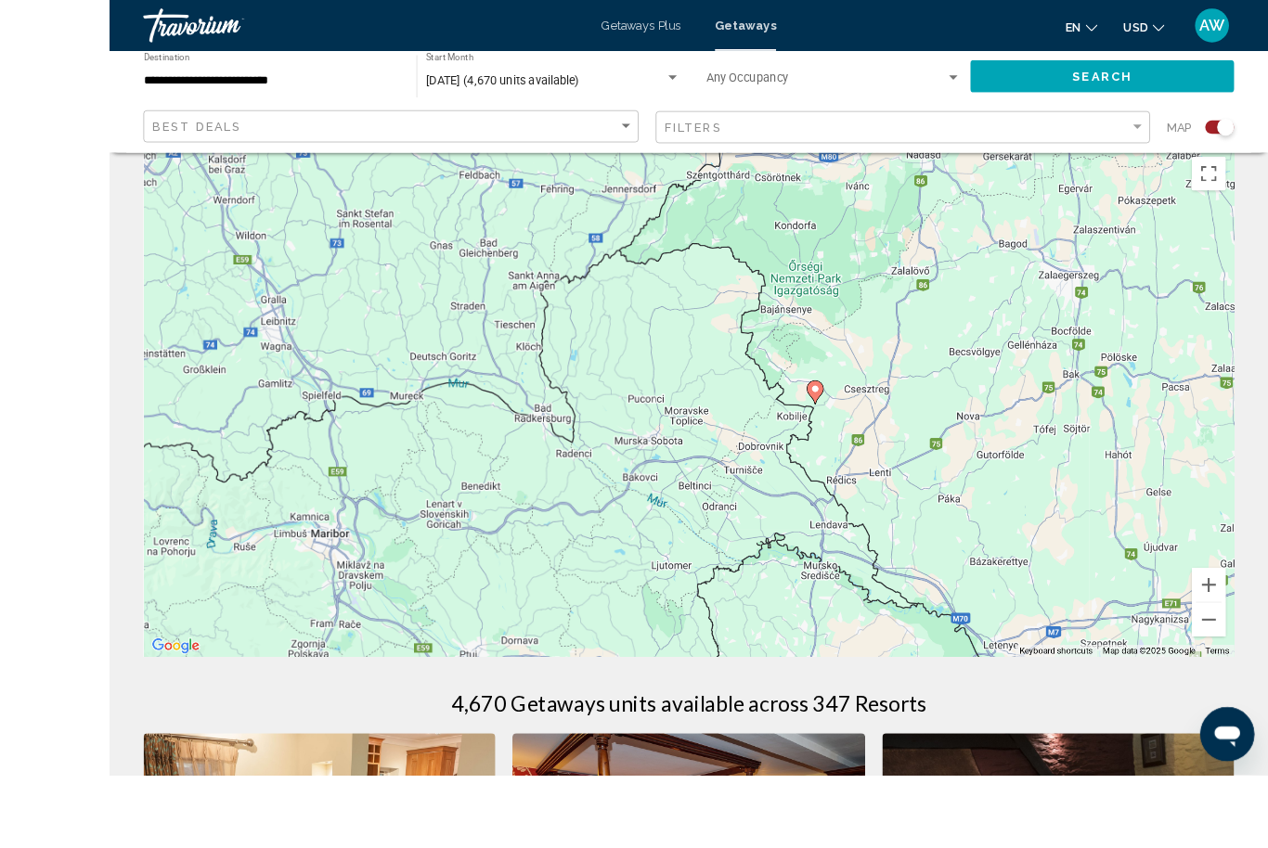
scroll to position [40, 0]
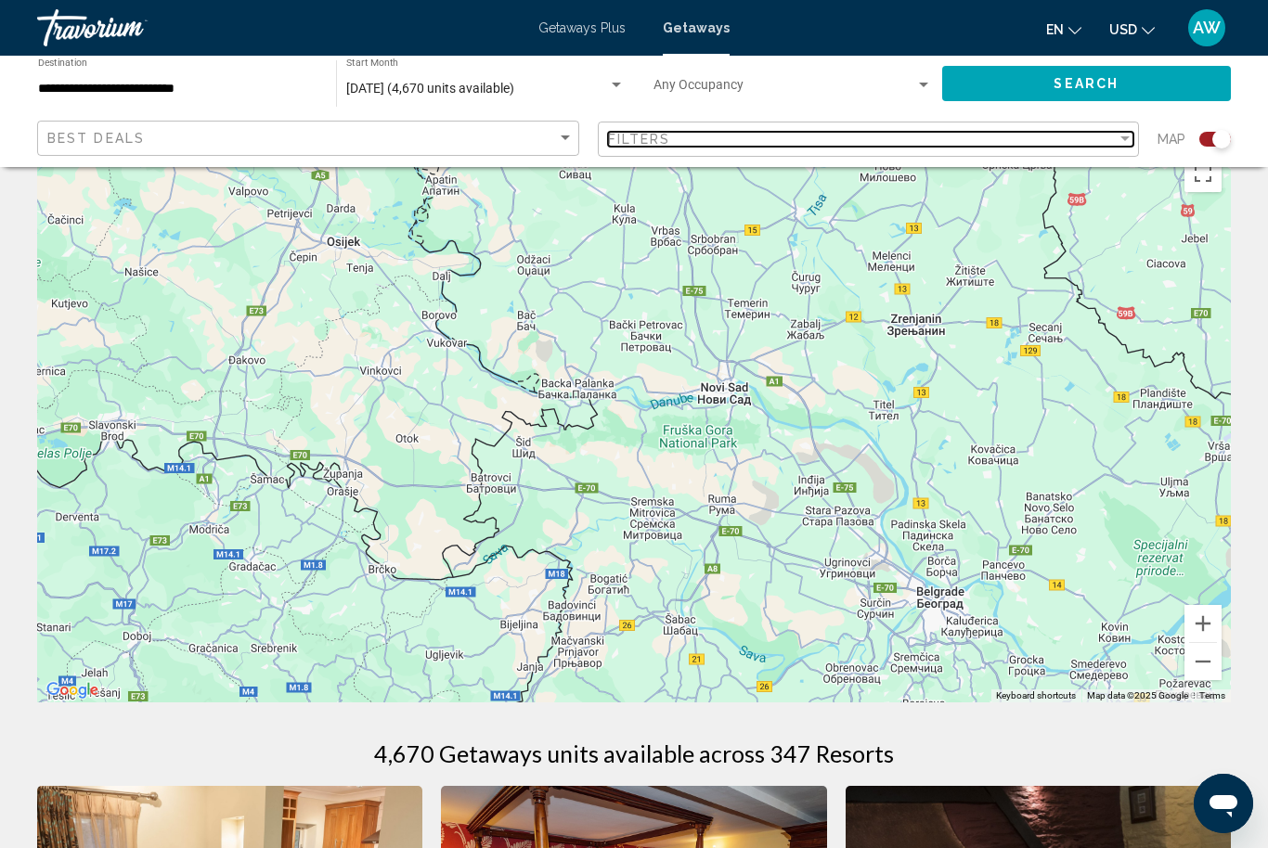
click at [826, 144] on div "Filters" at bounding box center [862, 139] width 509 height 15
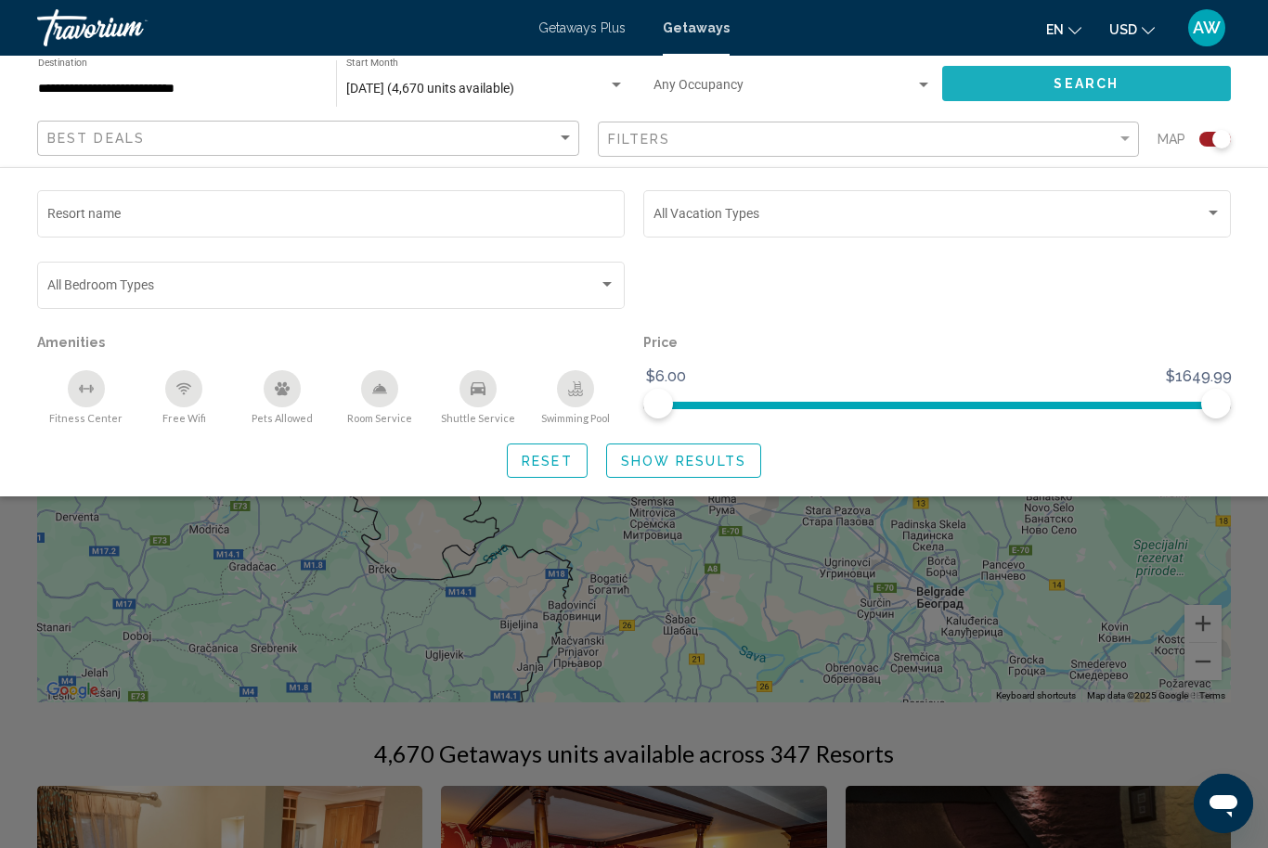
click at [1103, 87] on span "Search" at bounding box center [1085, 84] width 65 height 15
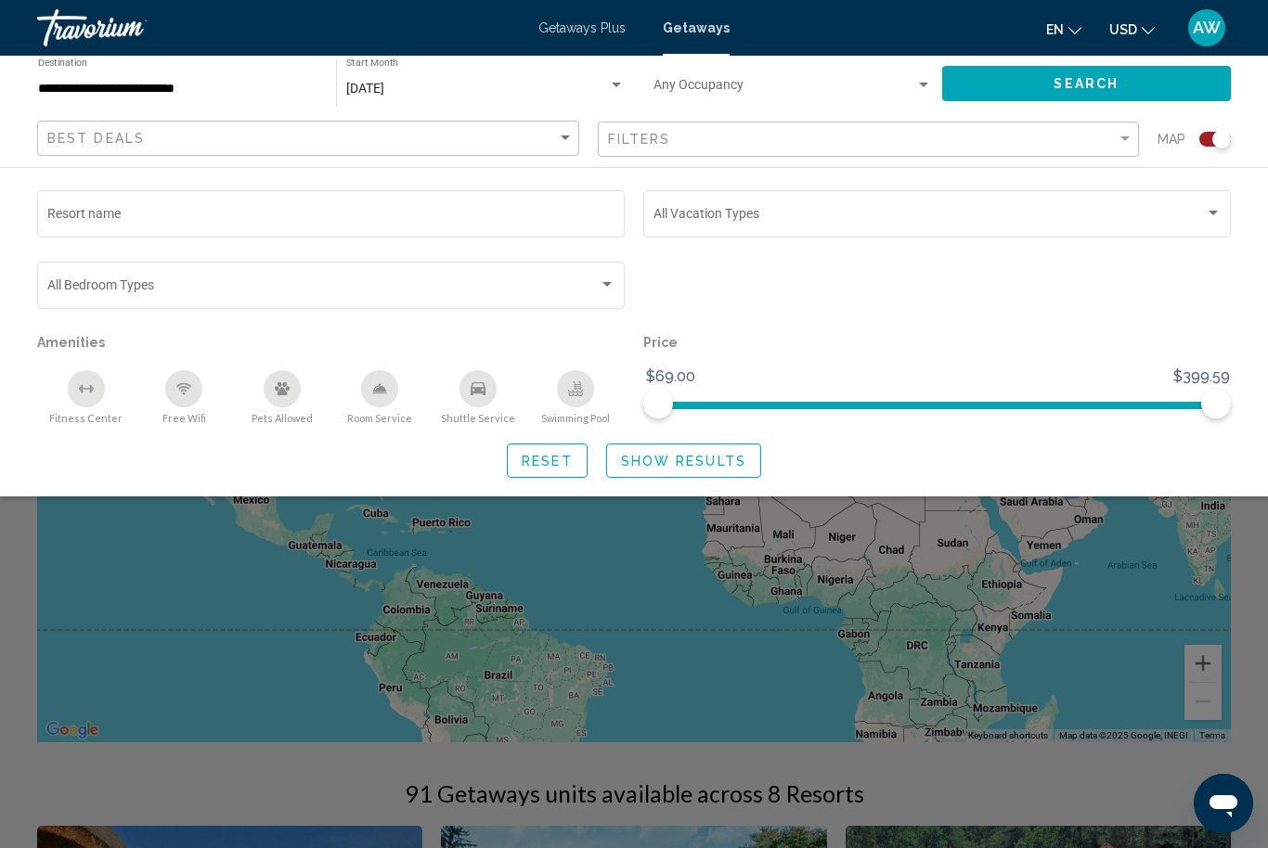
click at [692, 684] on div "Search widget" at bounding box center [634, 563] width 1268 height 570
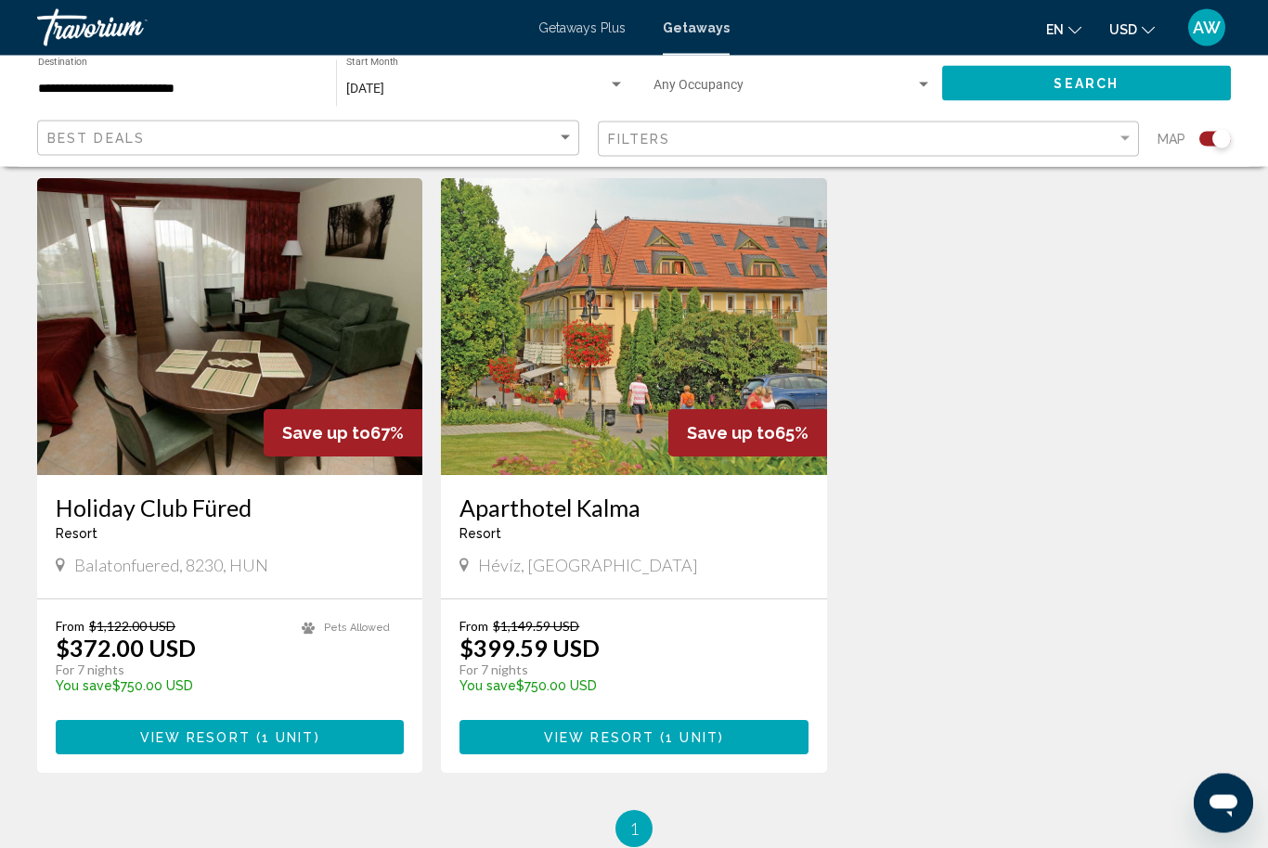
scroll to position [1981, 0]
click at [677, 730] on span "1 unit" at bounding box center [691, 737] width 53 height 15
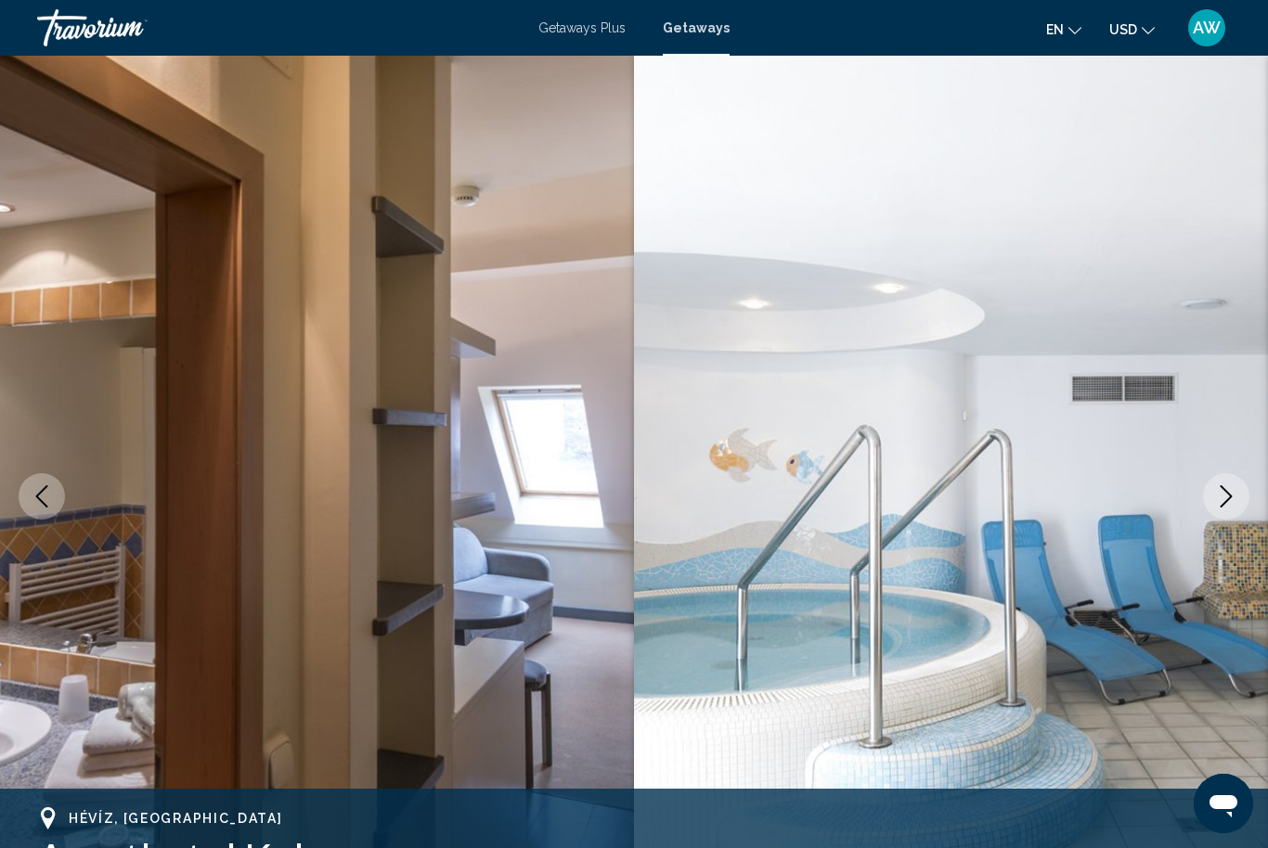
click at [1234, 540] on img "Main content" at bounding box center [951, 497] width 634 height 882
click at [1231, 500] on icon "Next image" at bounding box center [1226, 496] width 22 height 22
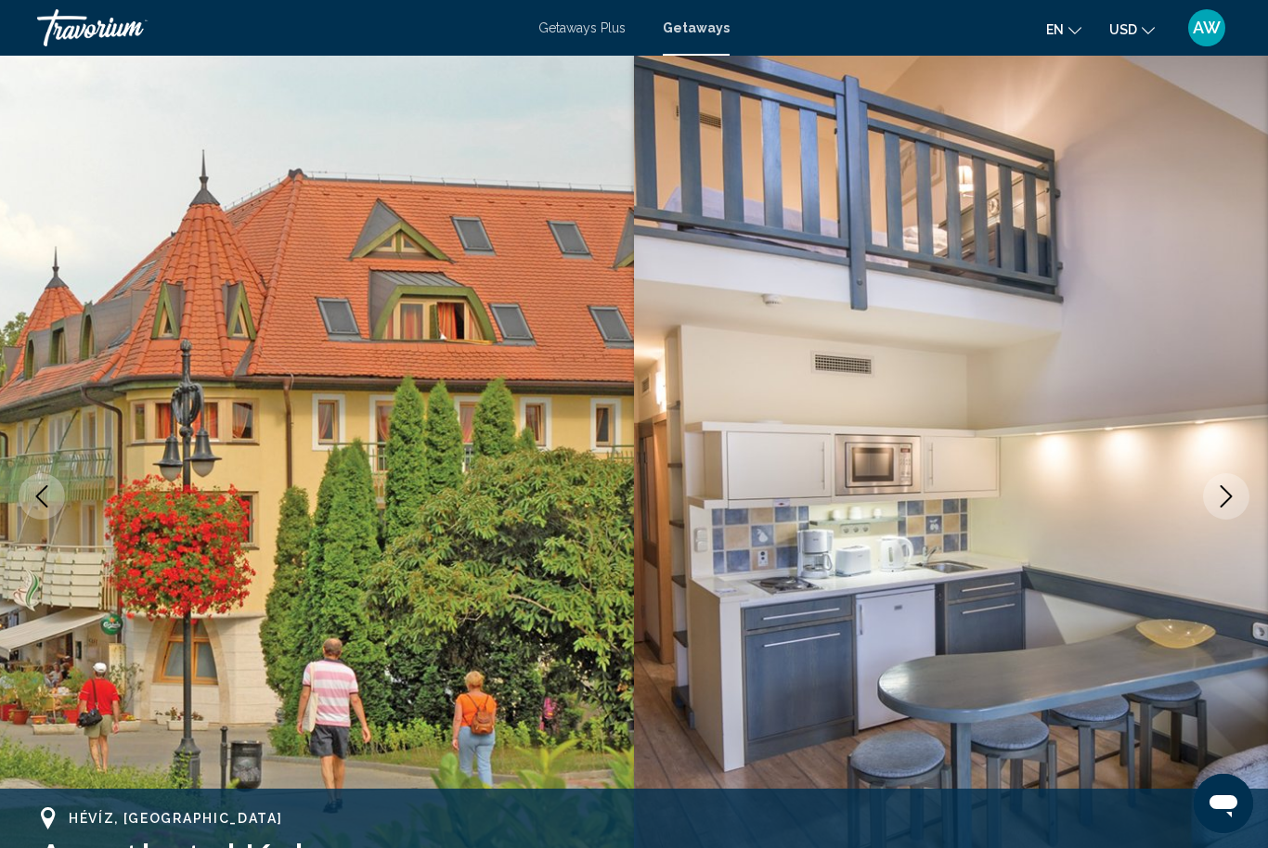
click at [1230, 493] on icon "Next image" at bounding box center [1226, 496] width 22 height 22
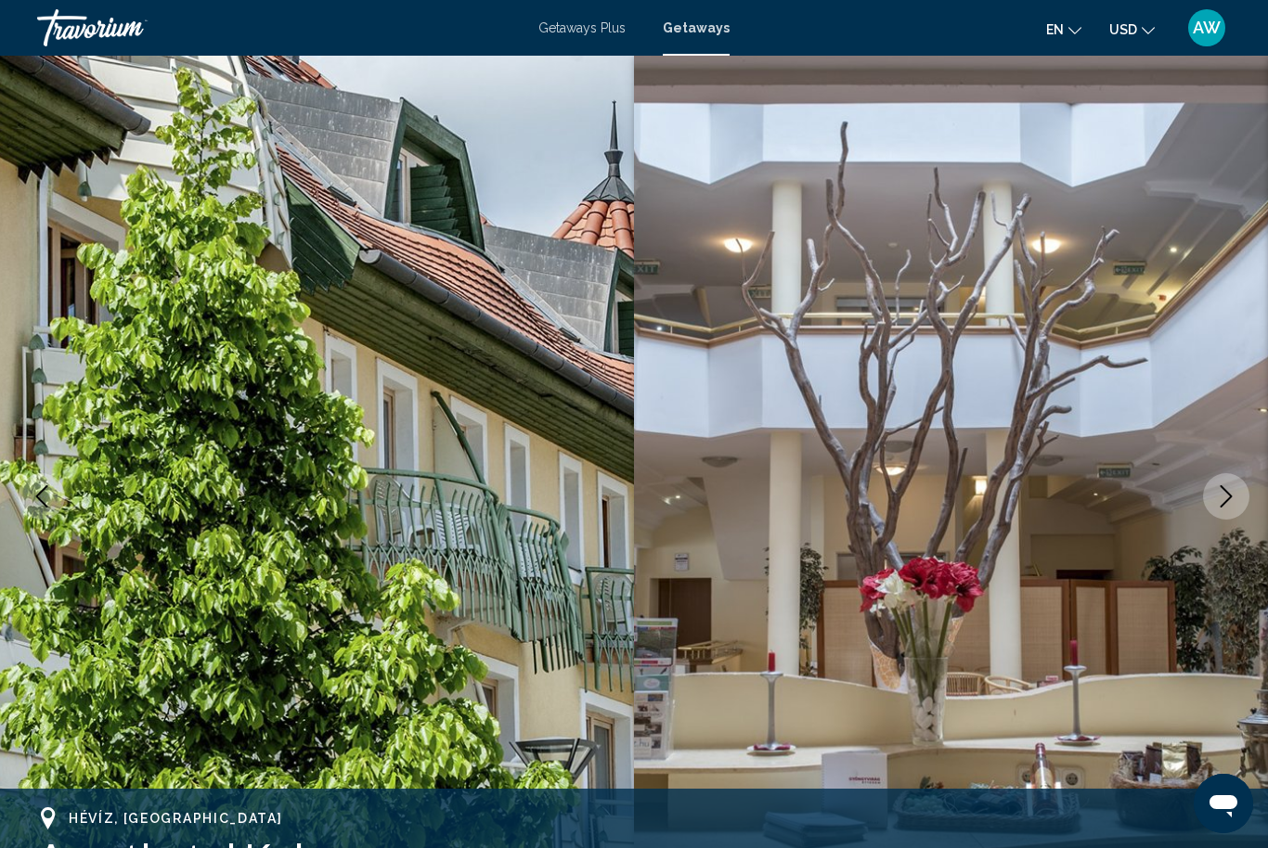
click at [1211, 496] on button "Next image" at bounding box center [1226, 496] width 46 height 46
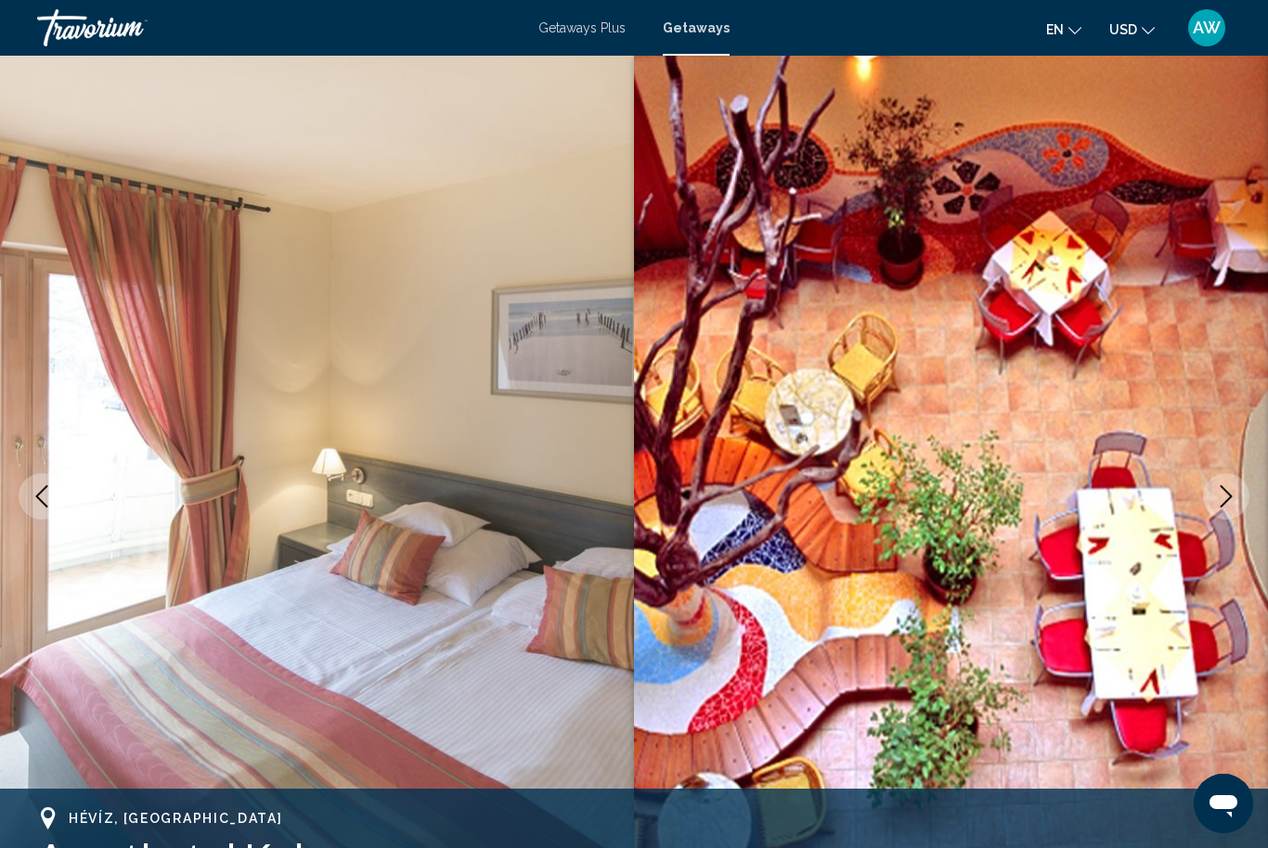
click at [1219, 514] on button "Next image" at bounding box center [1226, 496] width 46 height 46
